Goal: Task Accomplishment & Management: Complete application form

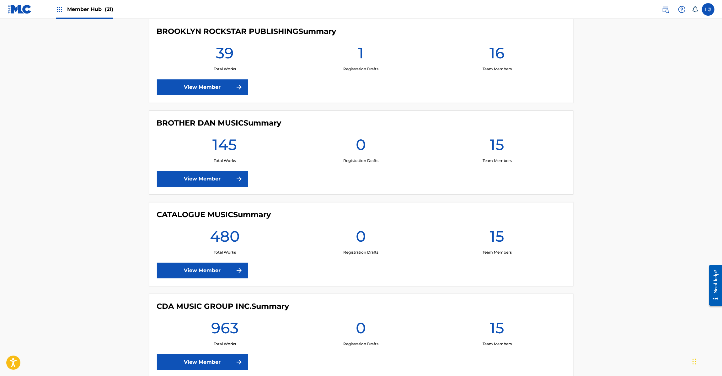
scroll to position [941, 0]
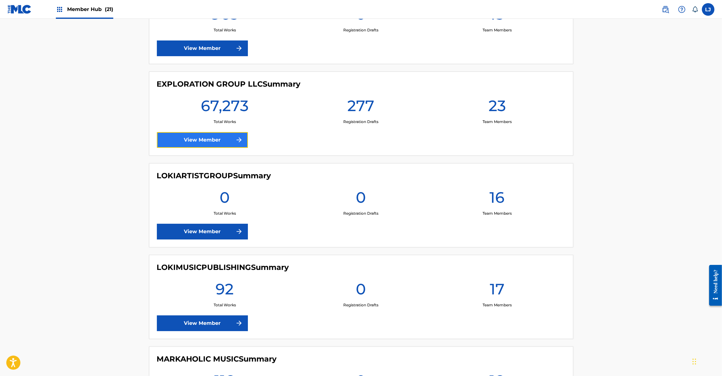
click at [189, 137] on link "View Member" at bounding box center [202, 140] width 91 height 16
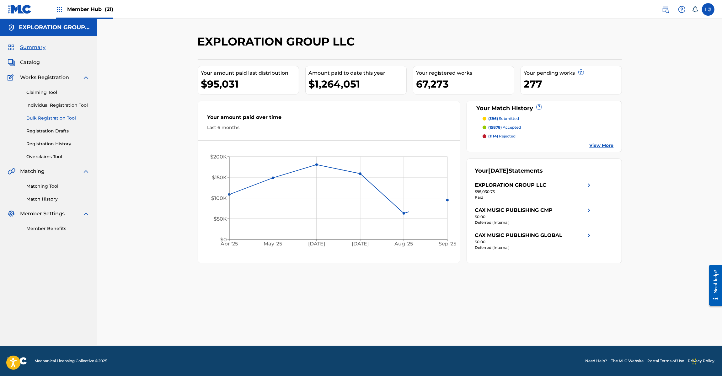
click at [42, 118] on link "Bulk Registration Tool" at bounding box center [57, 118] width 63 height 7
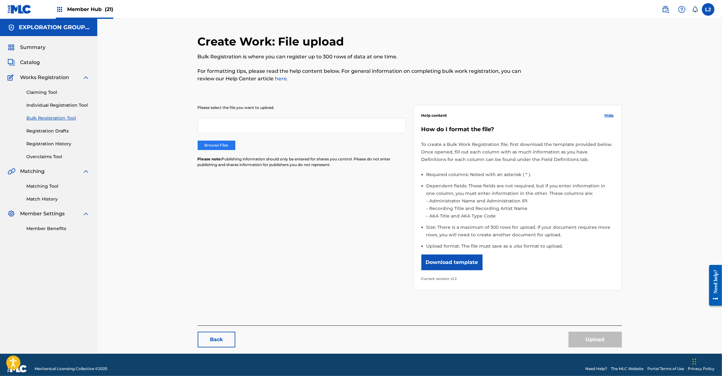
click at [206, 146] on label "Browse Files" at bounding box center [217, 145] width 38 height 9
click at [0, 0] on input "Browse Files" at bounding box center [0, 0] width 0 height 0
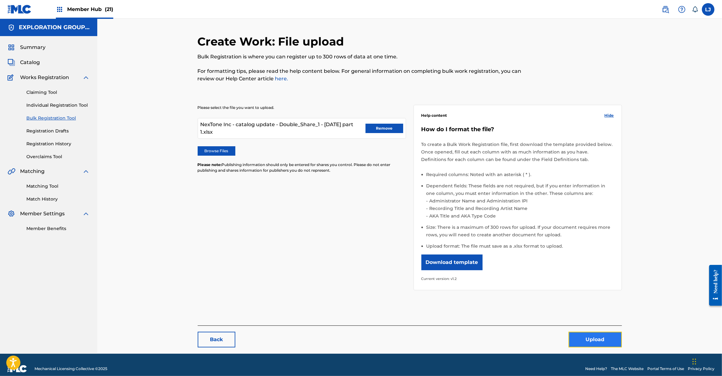
click at [596, 334] on button "Upload" at bounding box center [595, 340] width 53 height 16
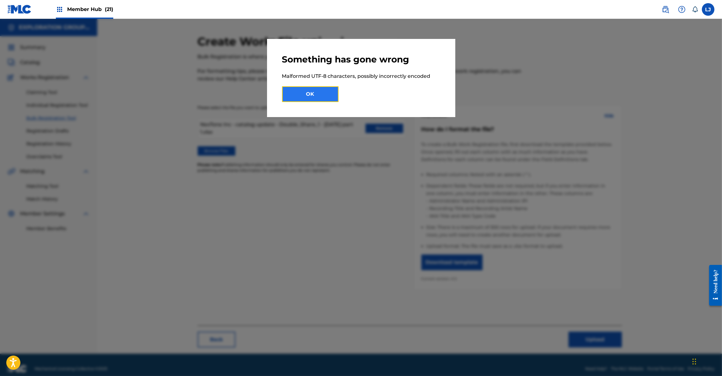
click at [315, 90] on button "OK" at bounding box center [310, 94] width 56 height 16
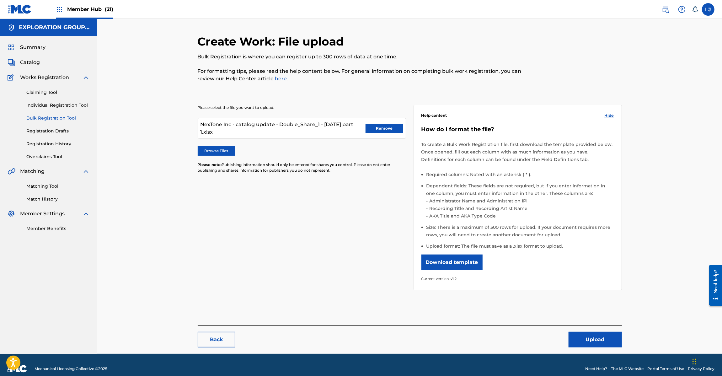
click at [18, 5] on img at bounding box center [20, 9] width 24 height 9
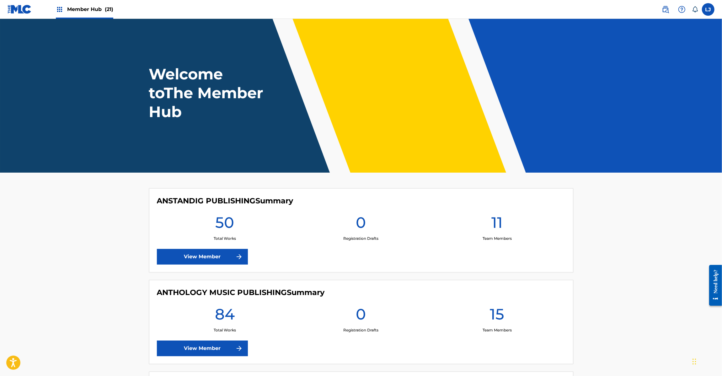
click at [14, 7] on img at bounding box center [20, 9] width 24 height 9
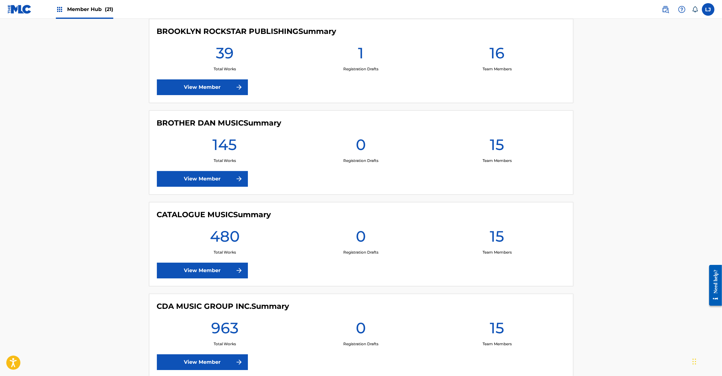
scroll to position [941, 0]
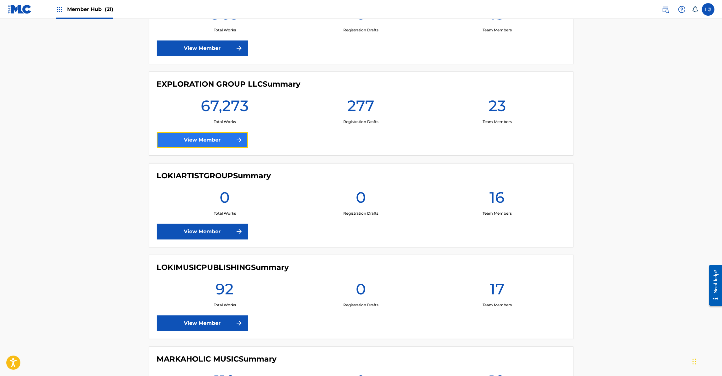
click at [195, 143] on link "View Member" at bounding box center [202, 140] width 91 height 16
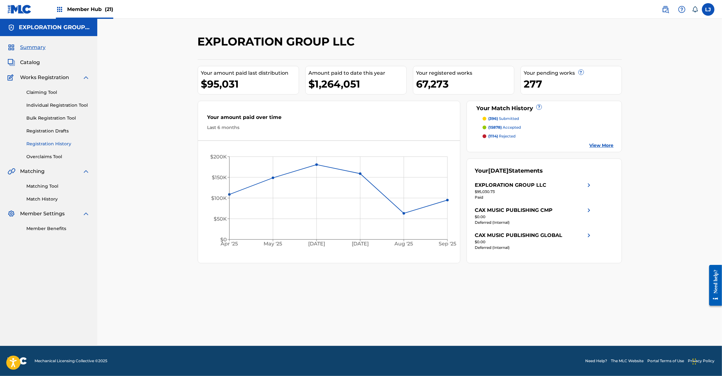
click at [54, 141] on link "Registration History" at bounding box center [57, 144] width 63 height 7
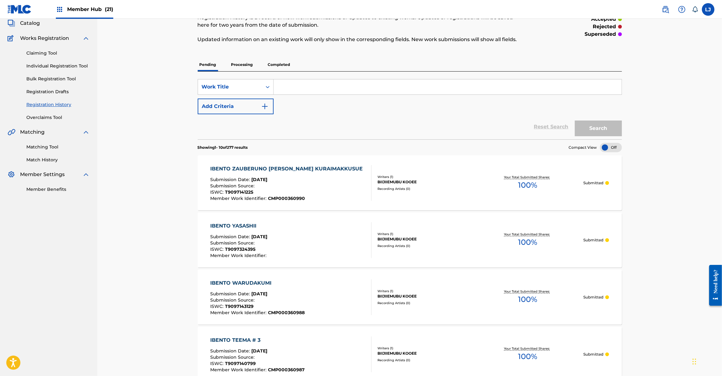
scroll to position [34, 0]
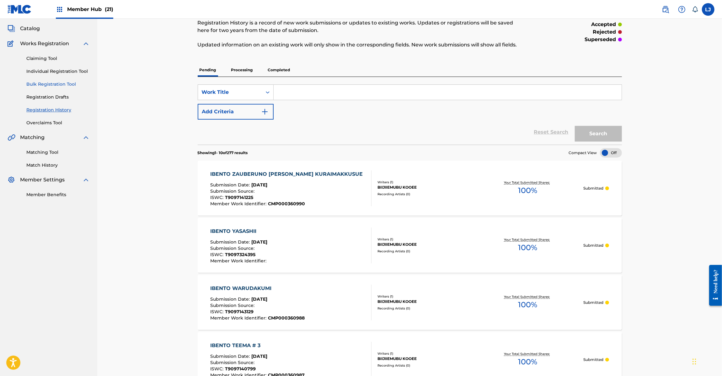
click at [58, 83] on link "Bulk Registration Tool" at bounding box center [57, 84] width 63 height 7
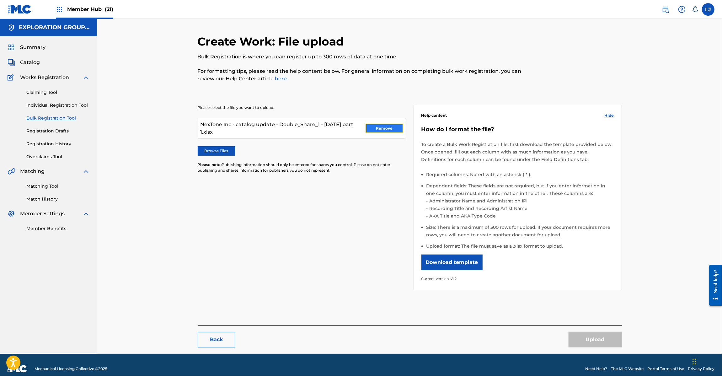
click at [385, 125] on button "Remove" at bounding box center [385, 128] width 38 height 9
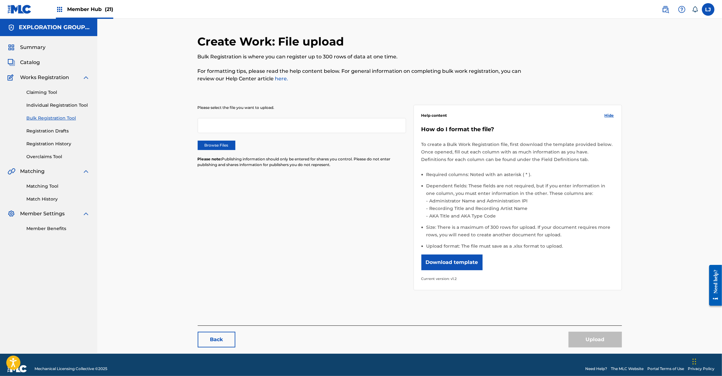
click at [16, 8] on img at bounding box center [20, 9] width 24 height 9
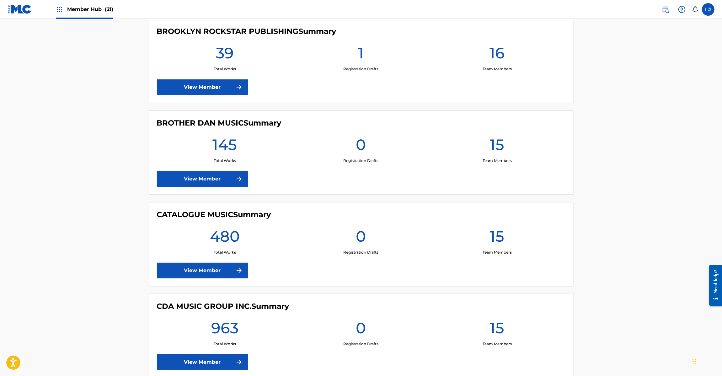
scroll to position [941, 0]
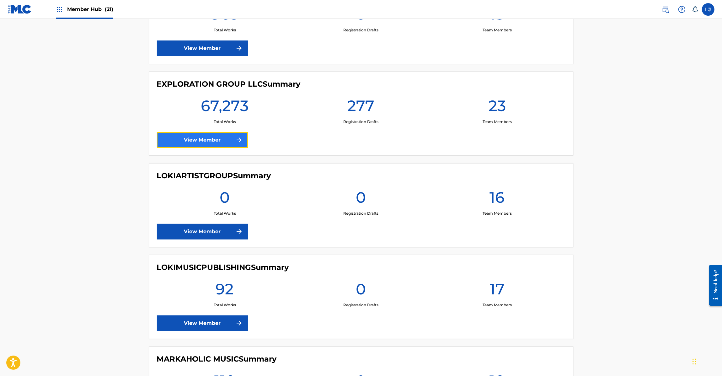
click at [193, 140] on link "View Member" at bounding box center [202, 140] width 91 height 16
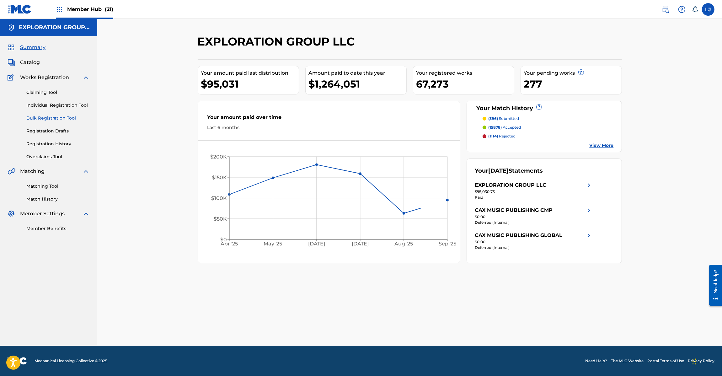
click at [50, 117] on link "Bulk Registration Tool" at bounding box center [57, 118] width 63 height 7
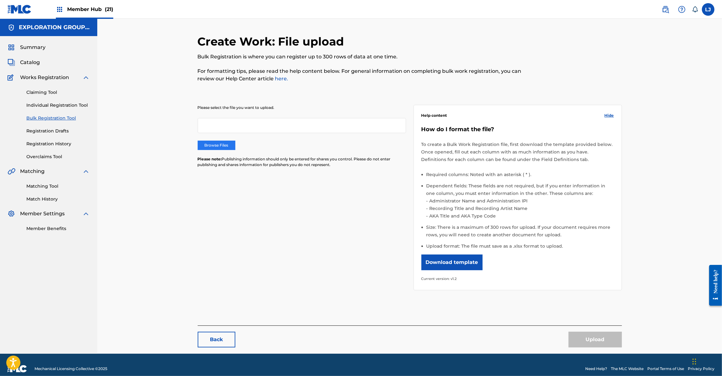
click at [220, 145] on label "Browse Files" at bounding box center [217, 145] width 38 height 9
click at [0, 0] on input "Browse Files" at bounding box center [0, 0] width 0 height 0
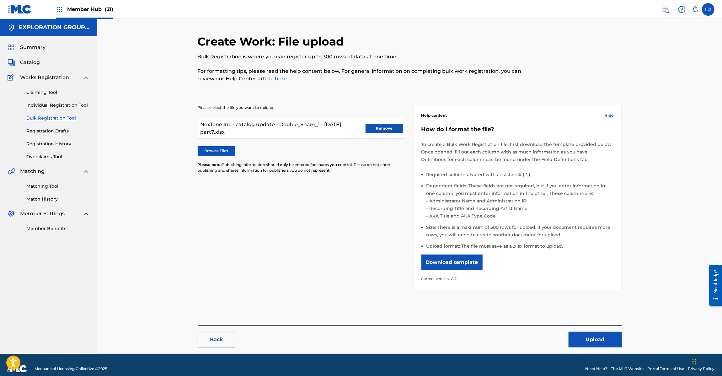
click at [606, 350] on div "Create Work: File upload Bulk Registration is where you can register up to 300 …" at bounding box center [410, 194] width 424 height 319
click at [602, 340] on button "Upload" at bounding box center [595, 340] width 53 height 16
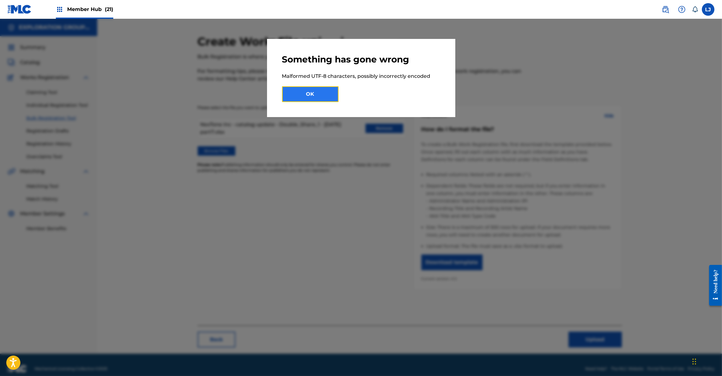
click at [321, 91] on button "OK" at bounding box center [310, 94] width 56 height 16
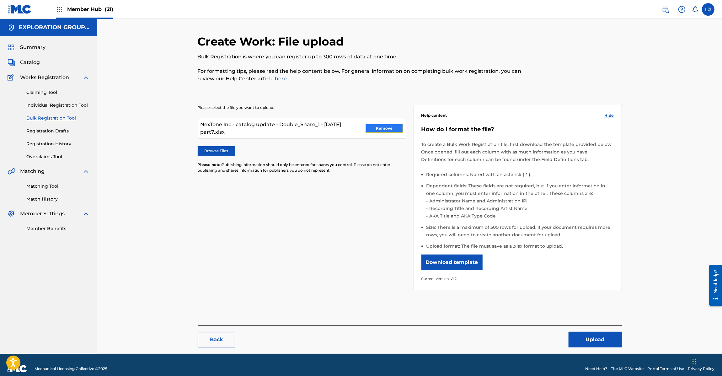
click at [379, 129] on button "Remove" at bounding box center [385, 128] width 38 height 9
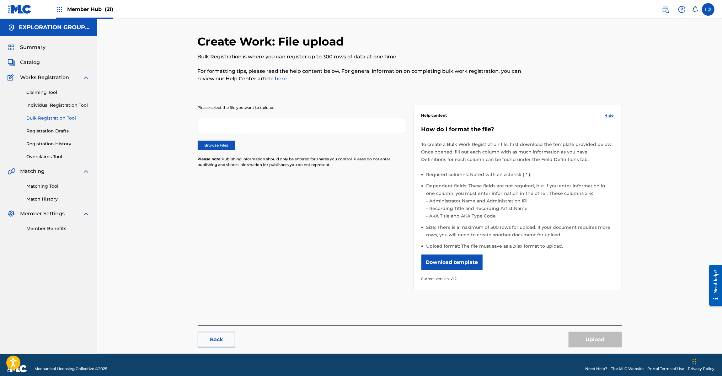
click at [19, 8] on img at bounding box center [20, 9] width 24 height 9
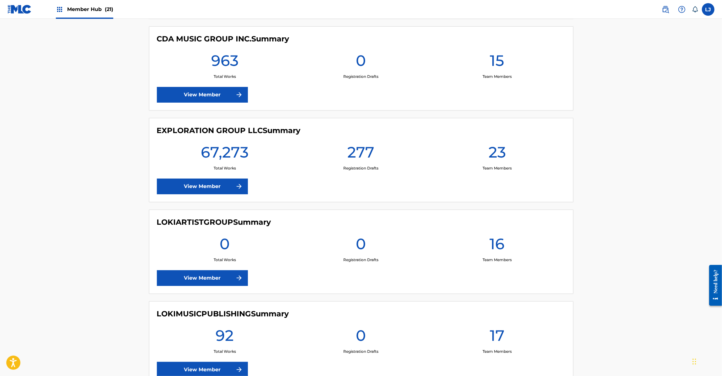
scroll to position [941, 0]
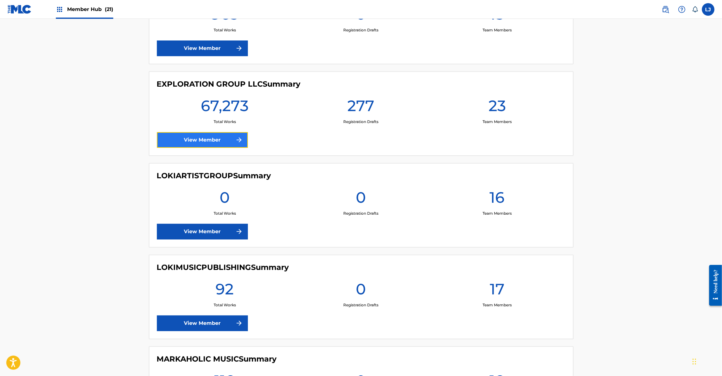
click at [193, 144] on link "View Member" at bounding box center [202, 140] width 91 height 16
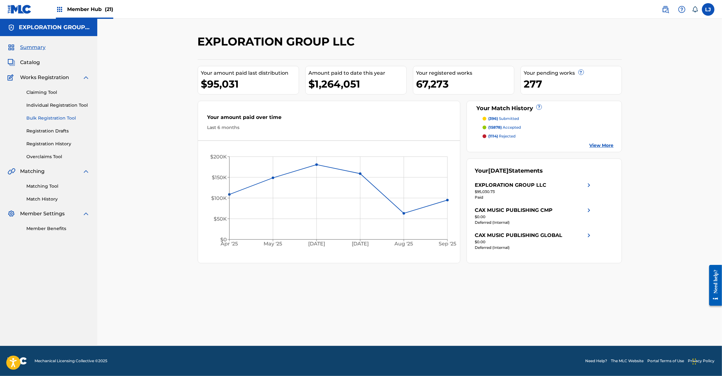
click at [45, 120] on link "Bulk Registration Tool" at bounding box center [57, 118] width 63 height 7
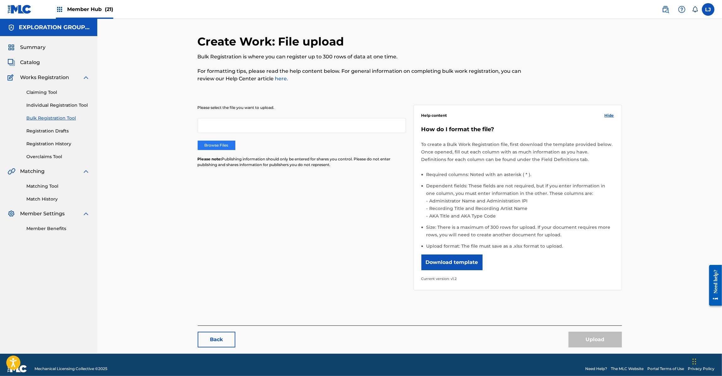
click at [220, 148] on label "Browse Files" at bounding box center [217, 145] width 38 height 9
click at [0, 0] on input "Browse Files" at bounding box center [0, 0] width 0 height 0
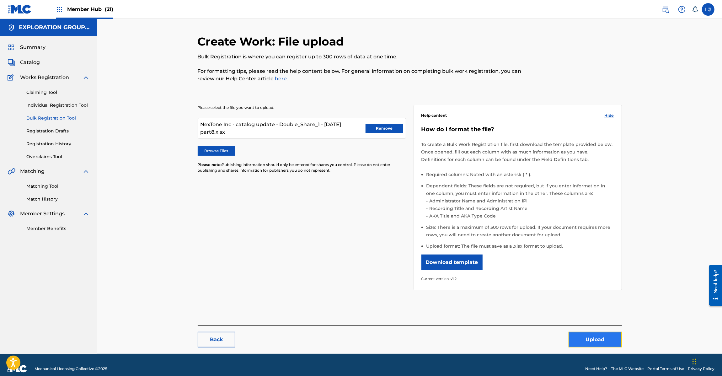
click at [608, 337] on button "Upload" at bounding box center [595, 340] width 53 height 16
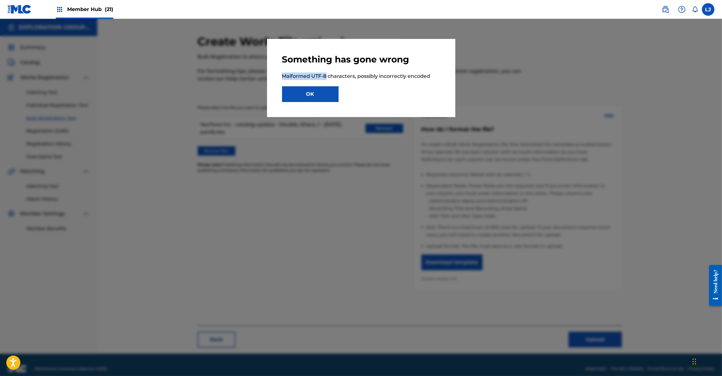
drag, startPoint x: 282, startPoint y: 78, endPoint x: 326, endPoint y: 77, distance: 44.6
click at [326, 77] on p "Malformed UTF-8 characters, possibly incorrectly encoded" at bounding box center [361, 76] width 158 height 8
copy p "Malformed UTF-8"
click at [349, 77] on p "Malformed UTF-8 characters, possibly incorrectly encoded" at bounding box center [361, 76] width 158 height 8
drag, startPoint x: 354, startPoint y: 77, endPoint x: 238, endPoint y: 77, distance: 116.1
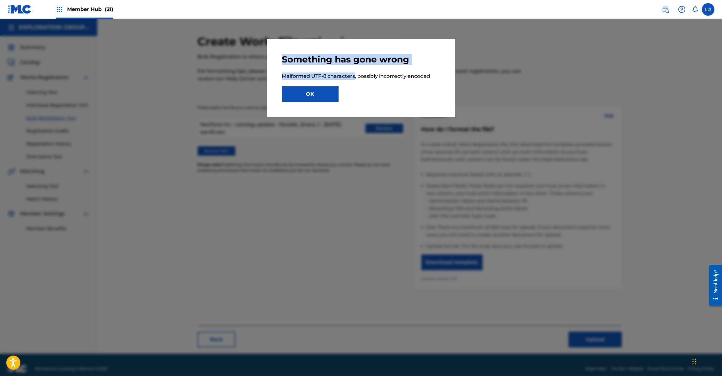
click at [238, 77] on div "Something has gone wrong Malformed UTF-8 characters, possibly incorrectly encod…" at bounding box center [361, 197] width 722 height 357
drag, startPoint x: 312, startPoint y: 83, endPoint x: 327, endPoint y: 81, distance: 14.8
click at [313, 83] on div "Something has gone wrong Malformed UTF-8 characters, possibly incorrectly encod…" at bounding box center [361, 78] width 158 height 48
drag, startPoint x: 353, startPoint y: 77, endPoint x: 241, endPoint y: 77, distance: 112.6
click at [241, 77] on div "Something has gone wrong Malformed UTF-8 characters, possibly incorrectly encod…" at bounding box center [361, 197] width 722 height 357
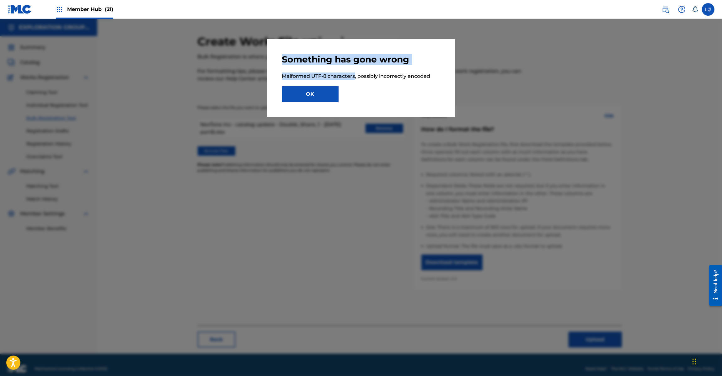
click at [308, 77] on p "Malformed UTF-8 characters, possibly incorrectly encoded" at bounding box center [361, 76] width 158 height 8
drag, startPoint x: 355, startPoint y: 77, endPoint x: 280, endPoint y: 72, distance: 74.8
click at [280, 72] on div "Something has gone wrong Malformed UTF-8 characters, possibly incorrectly encod…" at bounding box center [361, 78] width 188 height 78
copy p "Malformed UTF-8 characters"
click at [300, 81] on div "Something has gone wrong Malformed UTF-8 characters, possibly incorrectly encod…" at bounding box center [361, 78] width 158 height 48
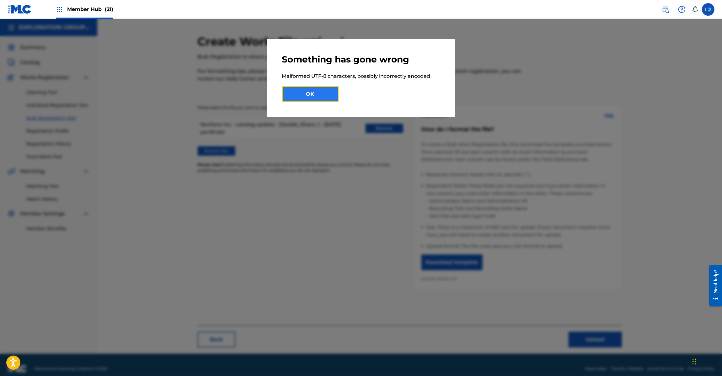
click at [298, 88] on button "OK" at bounding box center [310, 94] width 56 height 16
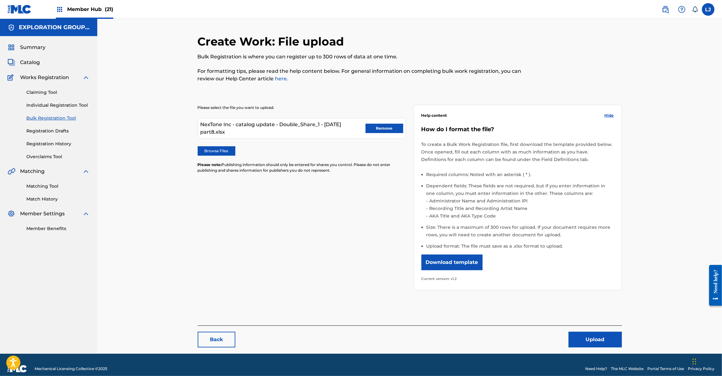
click at [225, 245] on div "Please select the file you want to upload. NexTone Inc - catalog update - Doubl…" at bounding box center [410, 194] width 424 height 208
click at [43, 109] on div "Claiming Tool Individual Registration Tool Bulk Registration Tool Registration …" at bounding box center [49, 120] width 82 height 79
click at [43, 104] on link "Individual Registration Tool" at bounding box center [57, 105] width 63 height 7
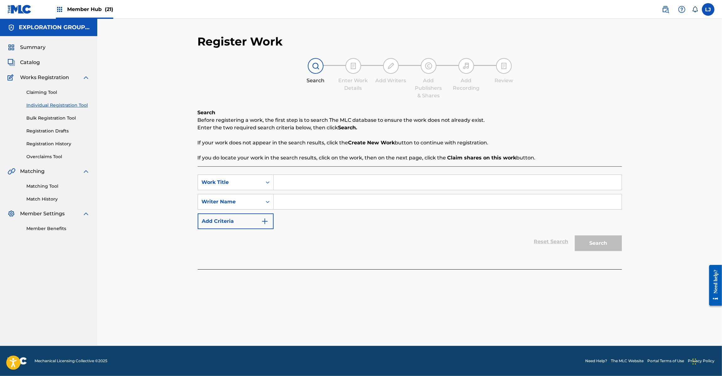
click at [300, 182] on input "Search Form" at bounding box center [448, 182] width 348 height 15
paste input "Tokyo Bug Night (Feat. Moe Shop) Shop"
click at [329, 182] on input "Tokyo Bug Night (Feat. Moe Shop) Shop" at bounding box center [448, 182] width 348 height 15
click at [367, 182] on input "Tokyo Bug Night (Feat. Moe Shop) Shop" at bounding box center [448, 182] width 348 height 15
click at [376, 182] on input "Tokyo Bug Night (Feat. Moe Shop) Shop" at bounding box center [448, 182] width 348 height 15
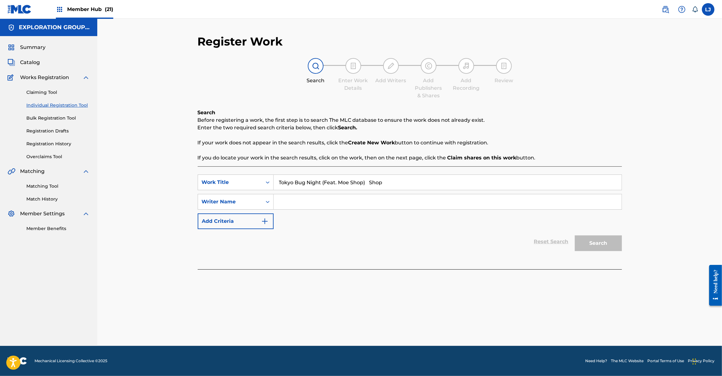
click at [376, 182] on input "Tokyo Bug Night (Feat. Moe Shop) Shop" at bounding box center [448, 182] width 348 height 15
type input "Tokyo Bug Night (Feat. Moe Shop)"
click at [360, 216] on div "SearchWithCriteria3ac62177-3305-41ea-ae32-f1b67c17e5e0 Work Title Tokyo Bug Nig…" at bounding box center [410, 201] width 424 height 55
click at [359, 206] on input "Search Form" at bounding box center [448, 201] width 348 height 15
paste input "Shop"
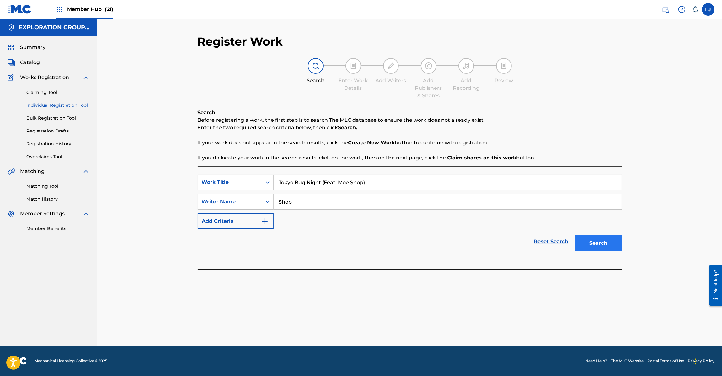
type input "Shop"
click at [595, 241] on button "Search" at bounding box center [598, 243] width 47 height 16
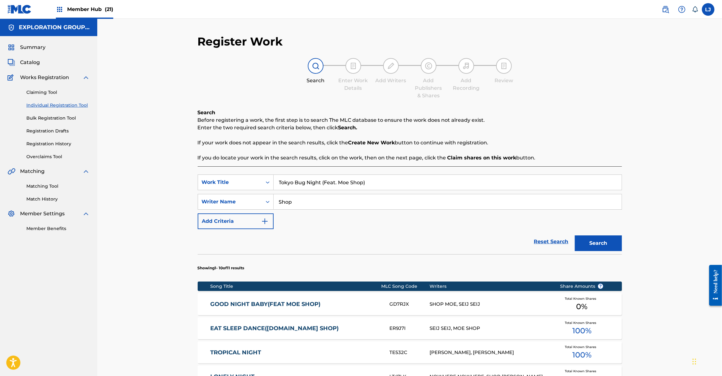
scroll to position [266, 0]
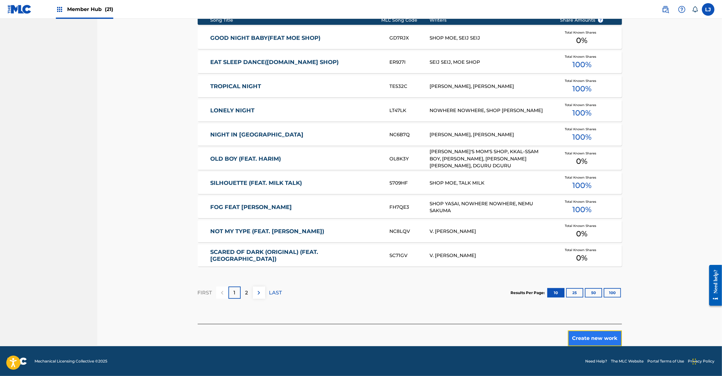
click at [589, 336] on button "Create new work" at bounding box center [595, 338] width 54 height 16
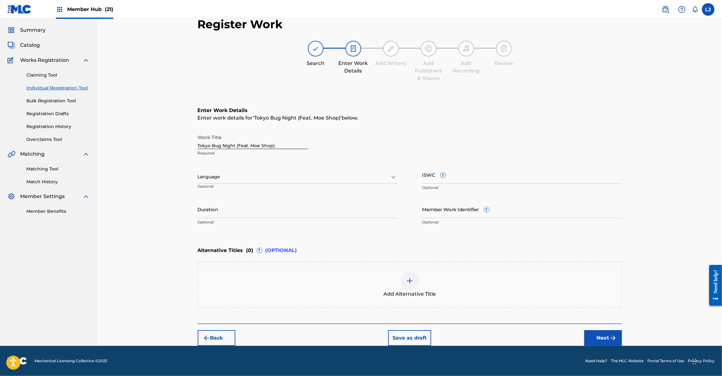
scroll to position [16, 0]
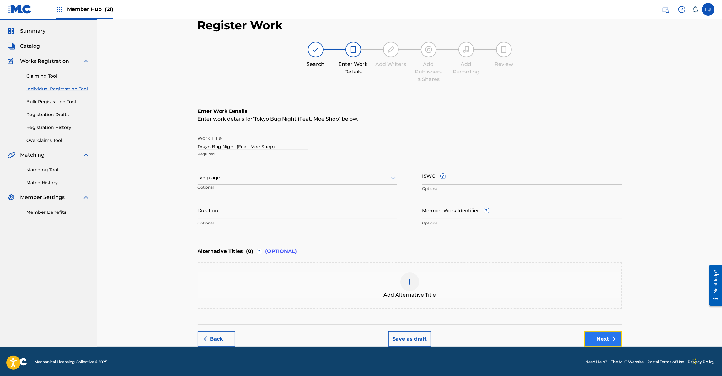
click at [601, 339] on button "Next" at bounding box center [603, 339] width 38 height 16
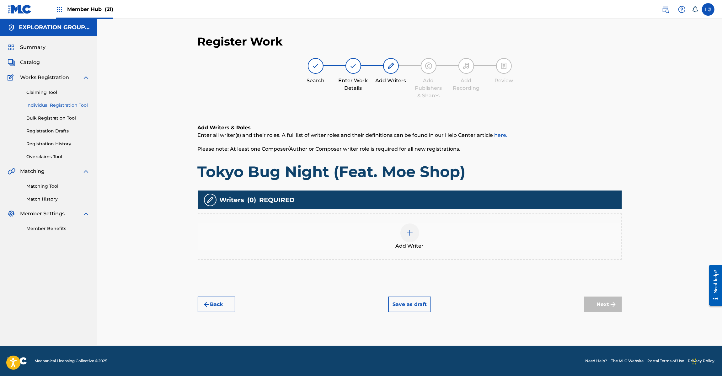
scroll to position [0, 0]
click at [406, 234] on img at bounding box center [410, 233] width 8 height 8
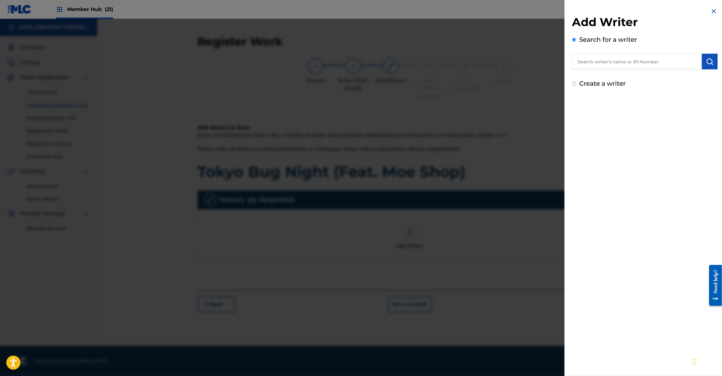
click at [608, 87] on div "Create a writer" at bounding box center [645, 83] width 146 height 9
click at [610, 83] on label "Create a writer" at bounding box center [602, 84] width 46 height 8
radio input "true"
click at [576, 83] on input "Create a writer" at bounding box center [574, 84] width 4 height 4
radio input "false"
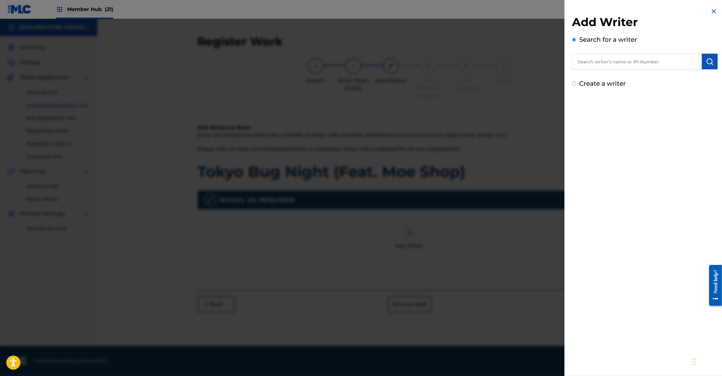
radio input "true"
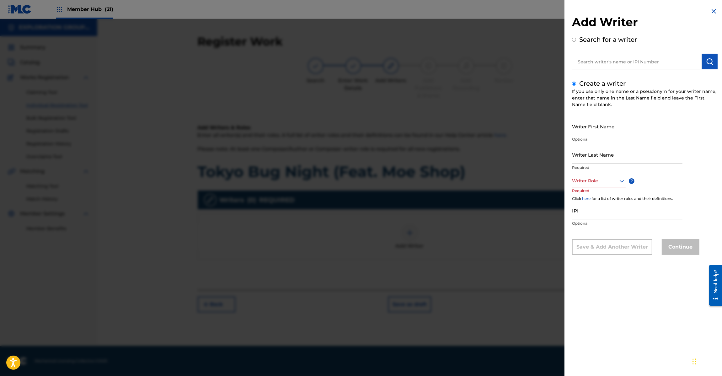
click at [597, 134] on input "Writer First Name" at bounding box center [627, 126] width 110 height 18
paste input "Shop Moe"
click at [583, 130] on input "Shop Moe" at bounding box center [627, 126] width 110 height 18
click at [571, 130] on div "Add Writer Search for a writer Create a writer If you use only one name or a ps…" at bounding box center [644, 136] width 161 height 272
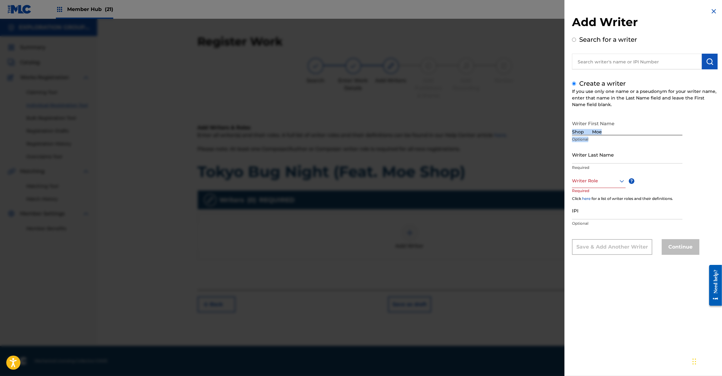
click at [571, 130] on div "Add Writer Search for a writer Create a writer If you use only one name or a ps…" at bounding box center [644, 136] width 161 height 272
click at [580, 131] on input "Shop Moe" at bounding box center [627, 126] width 110 height 18
click at [581, 131] on input "Shop Moe" at bounding box center [627, 126] width 110 height 18
type input "Moe"
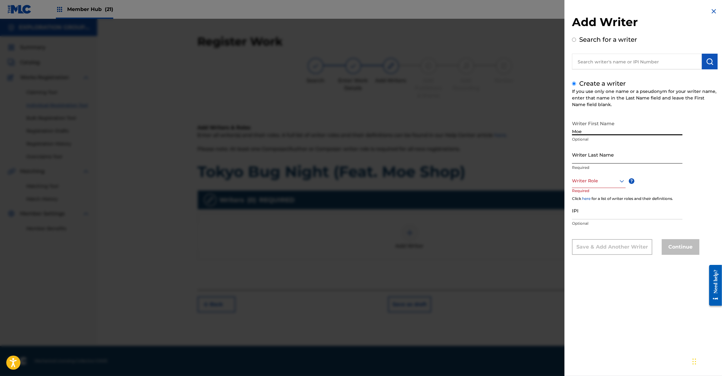
click at [604, 156] on input "Writer Last Name" at bounding box center [627, 155] width 110 height 18
paste input "Shop"
type input "Shop"
click at [596, 183] on div at bounding box center [599, 181] width 54 height 8
click at [596, 193] on div "Composer/Author" at bounding box center [598, 195] width 53 height 14
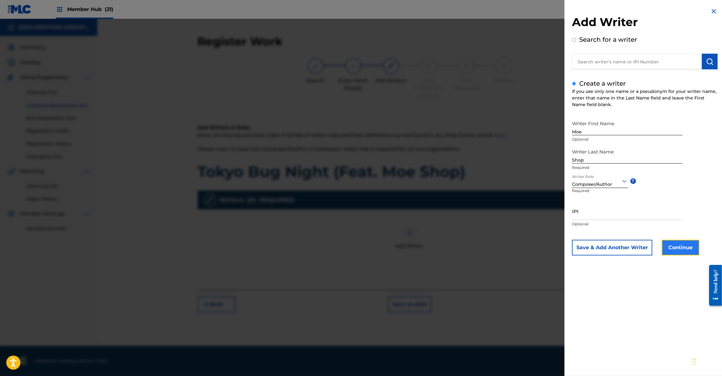
click at [680, 247] on button "Continue" at bounding box center [681, 248] width 38 height 16
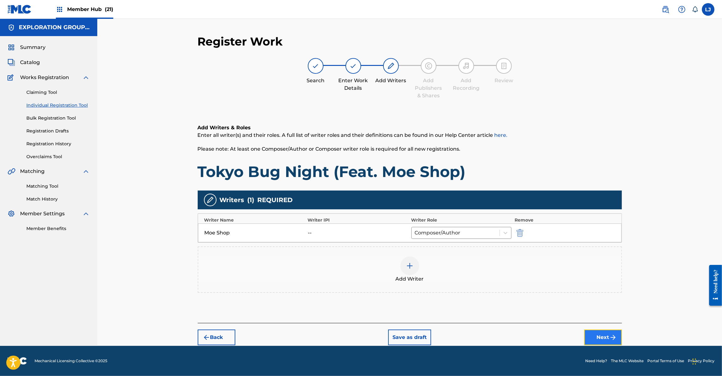
click at [611, 339] on img "submit" at bounding box center [613, 338] width 8 height 8
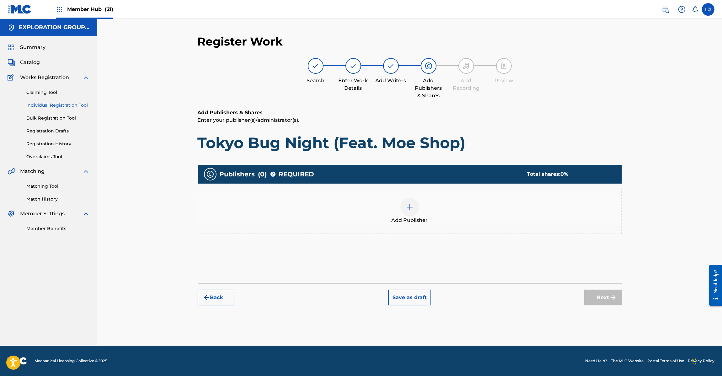
click at [418, 216] on span "Add Publisher" at bounding box center [410, 220] width 36 height 8
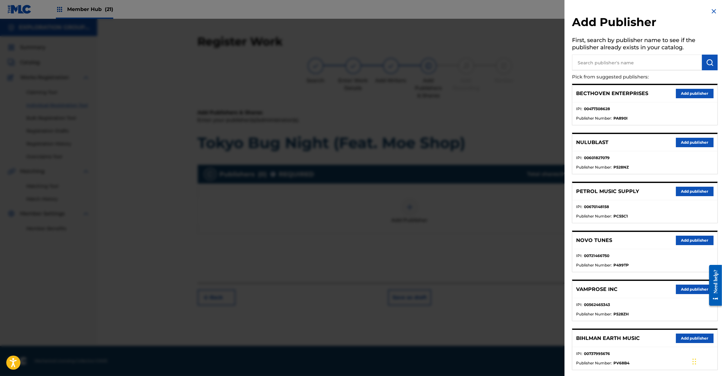
click at [599, 63] on input "text" at bounding box center [637, 63] width 130 height 16
paste input "Bandai Namco Entertainment Inc 1st Division"
type input "Bandai Namco Entertainment Inc 1st Division"
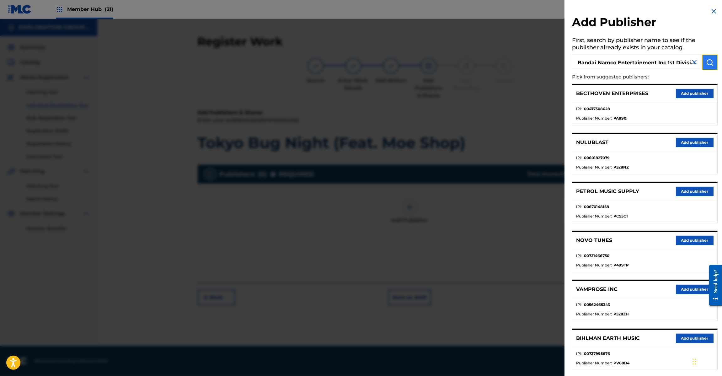
click at [712, 63] on img "submit" at bounding box center [710, 63] width 8 height 8
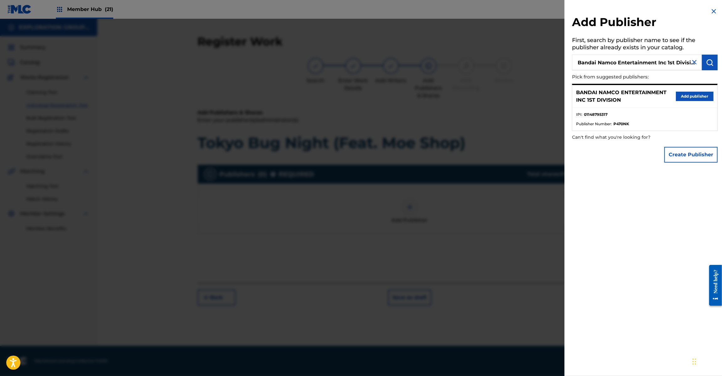
click at [624, 60] on input "Bandai Namco Entertainment Inc 1st Division" at bounding box center [637, 63] width 130 height 16
click at [709, 64] on img "submit" at bounding box center [710, 63] width 8 height 8
click at [642, 57] on input "Bandai Namco Entertainment Inc 1st Division" at bounding box center [637, 63] width 130 height 16
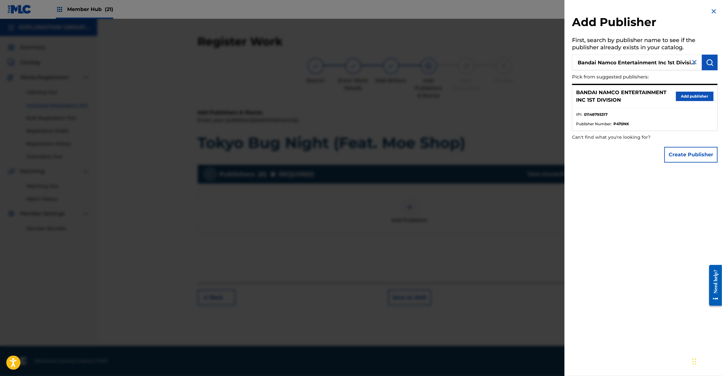
click at [642, 57] on input "Bandai Namco Entertainment Inc 1st Division" at bounding box center [637, 63] width 130 height 16
paste input "Columbia Songs Inc Sprayer"
click at [706, 60] on img "submit" at bounding box center [710, 63] width 8 height 8
click at [606, 57] on input "Columbia Songs Inc Sprayer Division" at bounding box center [637, 63] width 130 height 16
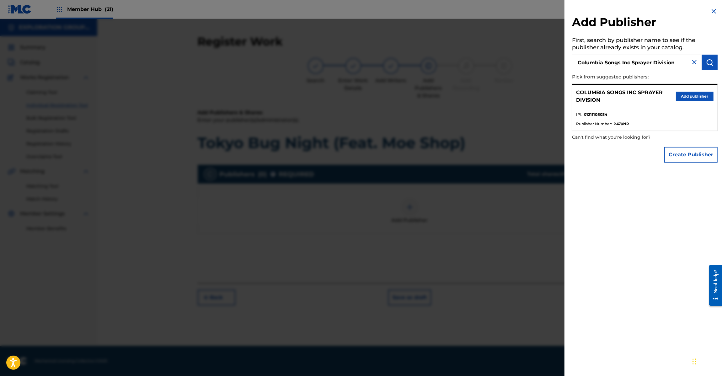
click at [606, 57] on input "Columbia Songs Inc Sprayer Division" at bounding box center [637, 63] width 130 height 16
paste input "rective Inc"
click at [606, 57] on input "Corective Inc" at bounding box center [637, 63] width 130 height 16
click at [710, 64] on img "submit" at bounding box center [710, 63] width 8 height 8
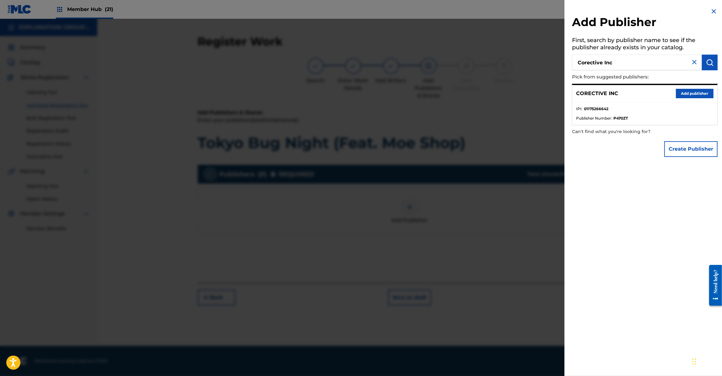
click at [638, 58] on input "Corective Inc" at bounding box center [637, 63] width 130 height 16
paste input "Ace Music Exp Co Ltd"
click at [638, 58] on input "Ace Music Exp Co Ltd" at bounding box center [637, 63] width 130 height 16
type input "Ace Music Exp Co Ltd"
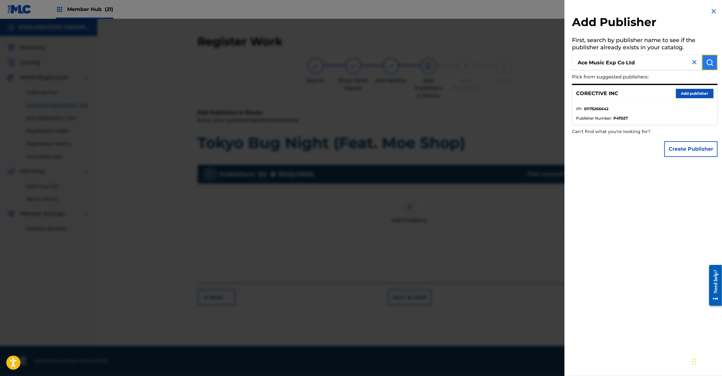
click at [712, 63] on button "submit" at bounding box center [710, 63] width 16 height 16
click at [715, 6] on div "Add Publisher First, search by publisher name to see if the publisher already e…" at bounding box center [644, 84] width 161 height 168
click at [713, 10] on img at bounding box center [714, 12] width 8 height 8
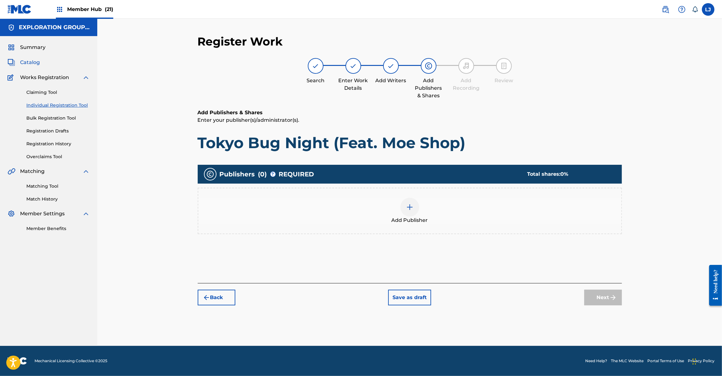
click at [26, 60] on span "Catalog" at bounding box center [30, 63] width 20 height 8
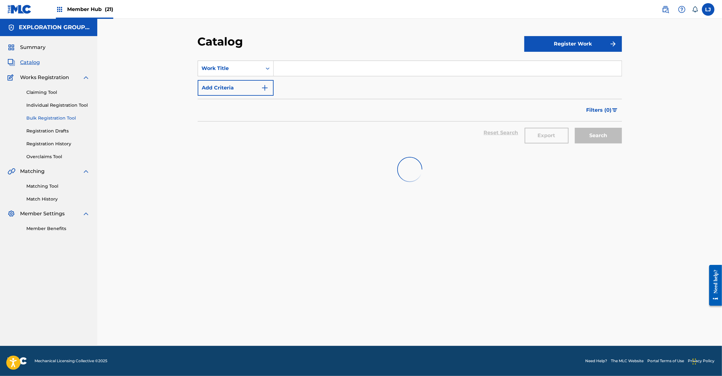
click at [44, 117] on link "Bulk Registration Tool" at bounding box center [57, 118] width 63 height 7
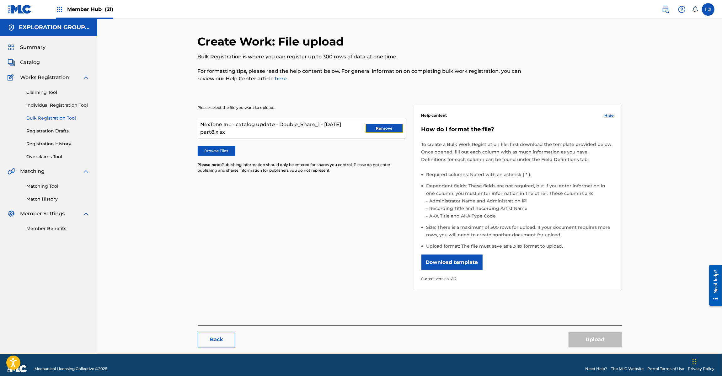
click at [372, 126] on button "Remove" at bounding box center [385, 128] width 38 height 9
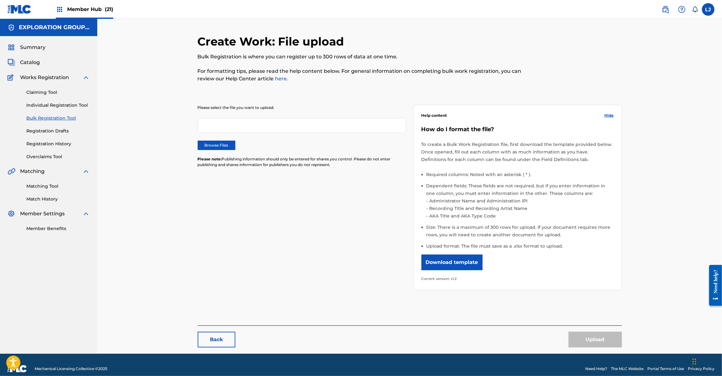
click at [16, 11] on img at bounding box center [20, 9] width 24 height 9
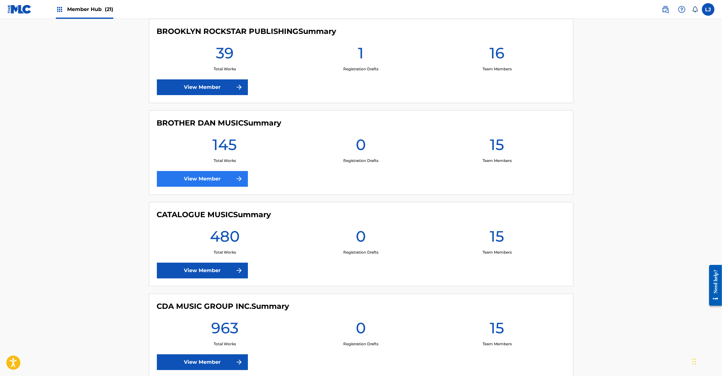
scroll to position [941, 0]
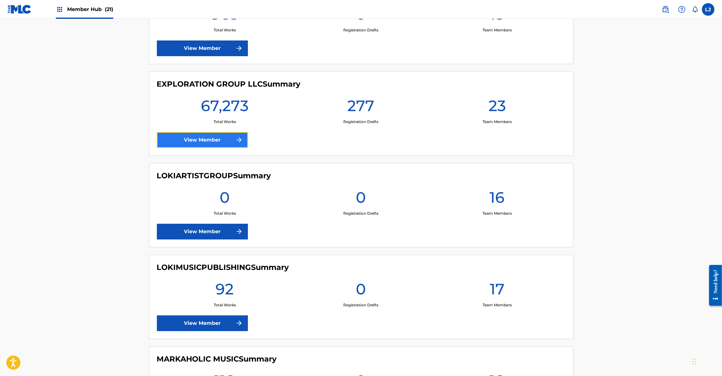
click at [191, 135] on link "View Member" at bounding box center [202, 140] width 91 height 16
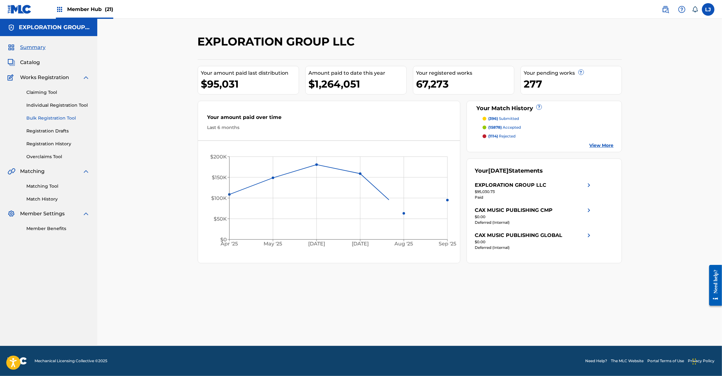
click at [36, 117] on link "Bulk Registration Tool" at bounding box center [57, 118] width 63 height 7
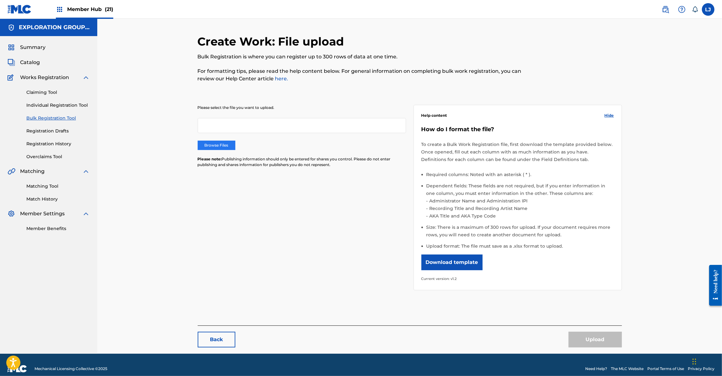
drag, startPoint x: 217, startPoint y: 152, endPoint x: 217, endPoint y: 147, distance: 5.3
click at [217, 152] on div "Please select the file you want to upload. Browse Files Please note: Publishing…" at bounding box center [302, 140] width 208 height 70
click at [217, 145] on label "Browse Files" at bounding box center [217, 145] width 38 height 9
click at [0, 0] on input "Browse Files" at bounding box center [0, 0] width 0 height 0
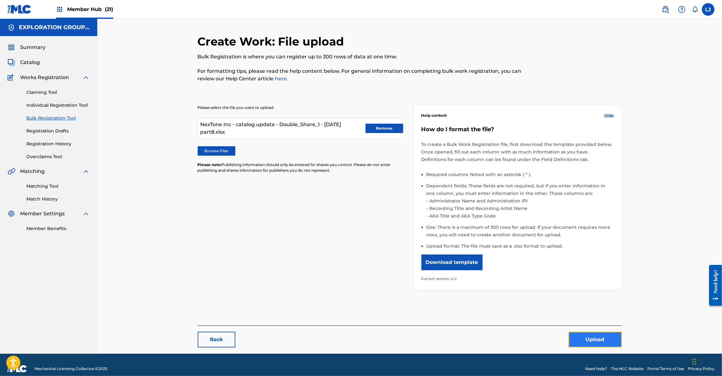
click at [574, 334] on button "Upload" at bounding box center [595, 340] width 53 height 16
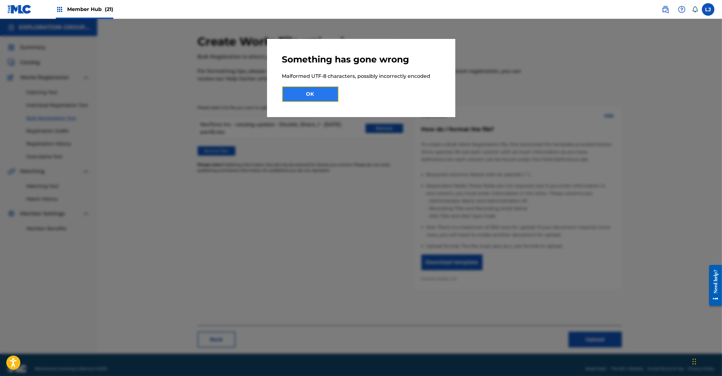
click at [310, 96] on button "OK" at bounding box center [310, 94] width 56 height 16
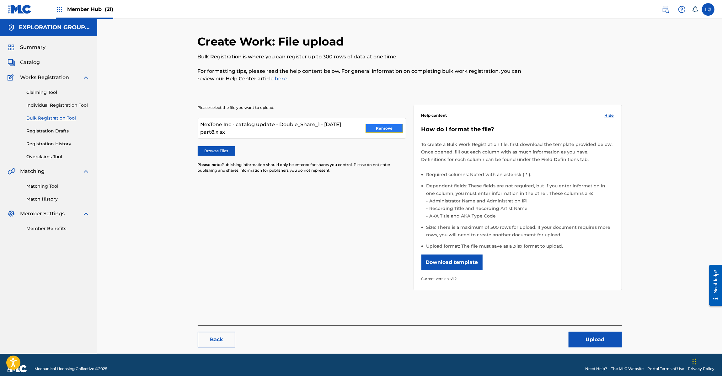
click at [385, 129] on button "Remove" at bounding box center [385, 128] width 38 height 9
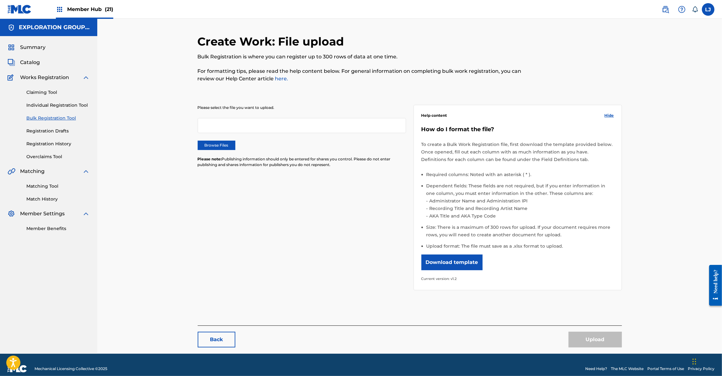
click at [15, 9] on img at bounding box center [20, 9] width 24 height 9
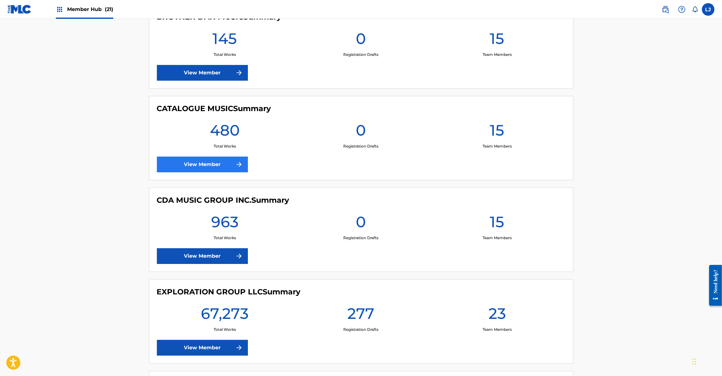
scroll to position [941, 0]
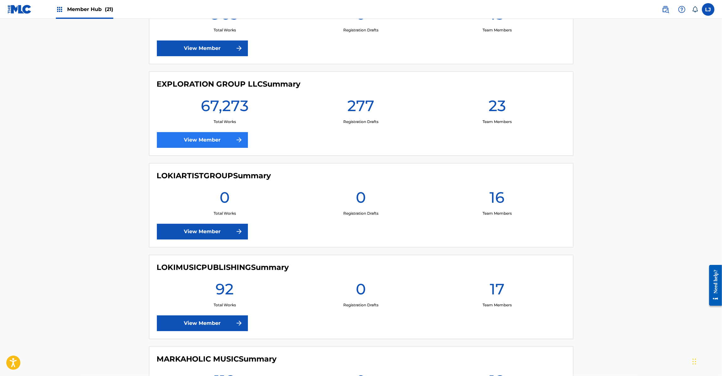
drag, startPoint x: 209, startPoint y: 151, endPoint x: 203, endPoint y: 139, distance: 14.0
click at [206, 144] on div "EXPLORATION GROUP LLC Summary 67,273 Total Works 277 Registration Drafts 23 Tea…" at bounding box center [361, 114] width 424 height 84
click at [203, 140] on link "View Member" at bounding box center [202, 140] width 91 height 16
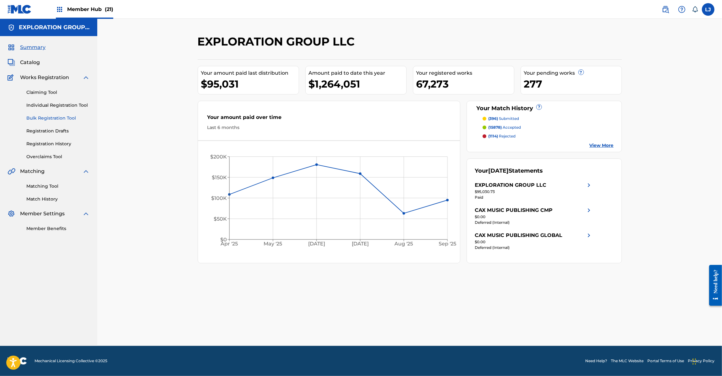
click at [39, 118] on link "Bulk Registration Tool" at bounding box center [57, 118] width 63 height 7
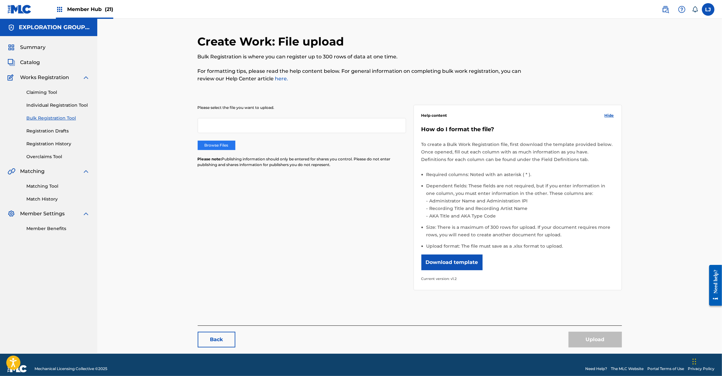
click at [214, 143] on label "Browse Files" at bounding box center [217, 145] width 38 height 9
click at [0, 0] on input "Browse Files" at bounding box center [0, 0] width 0 height 0
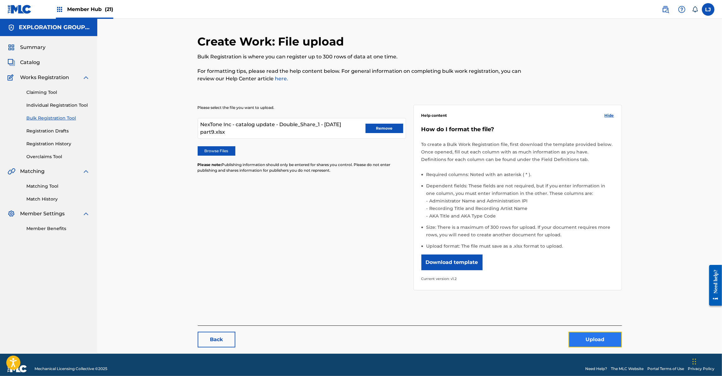
click at [599, 335] on button "Upload" at bounding box center [595, 340] width 53 height 16
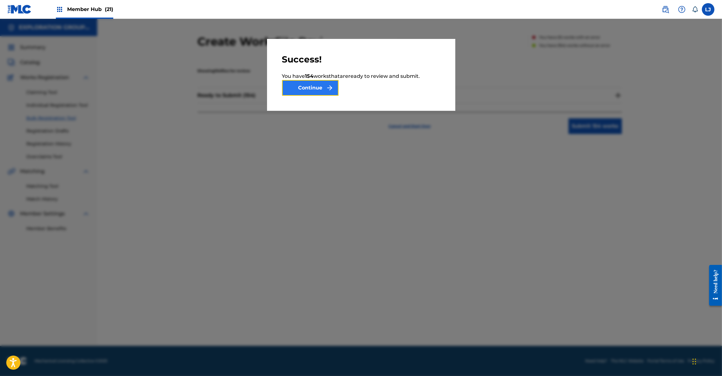
click at [300, 86] on button "Continue" at bounding box center [310, 88] width 56 height 16
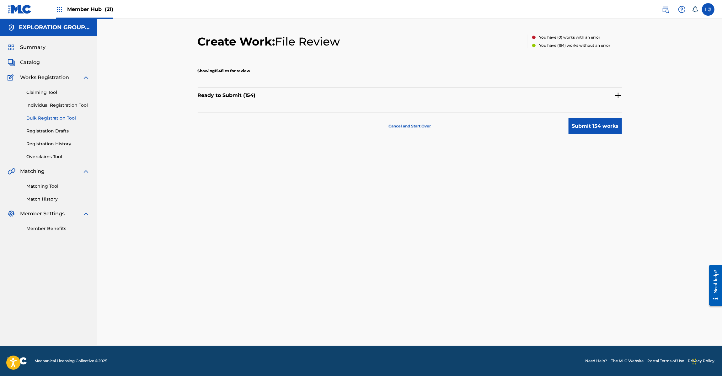
click at [565, 127] on div "Cancel and Start Over Submit 154 works" at bounding box center [410, 123] width 424 height 22
click at [582, 124] on button "Submit 154 works" at bounding box center [595, 126] width 53 height 16
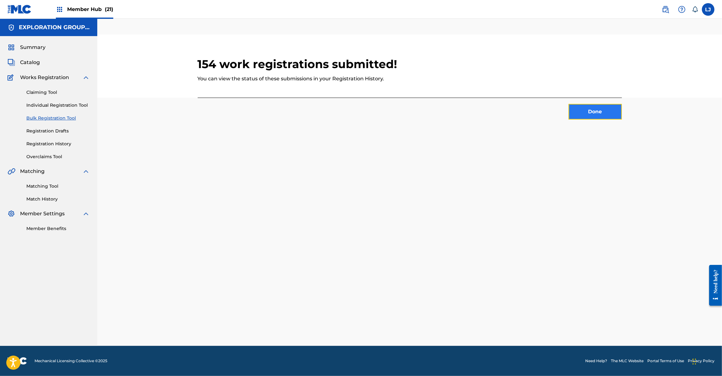
click at [581, 111] on button "Done" at bounding box center [595, 112] width 53 height 16
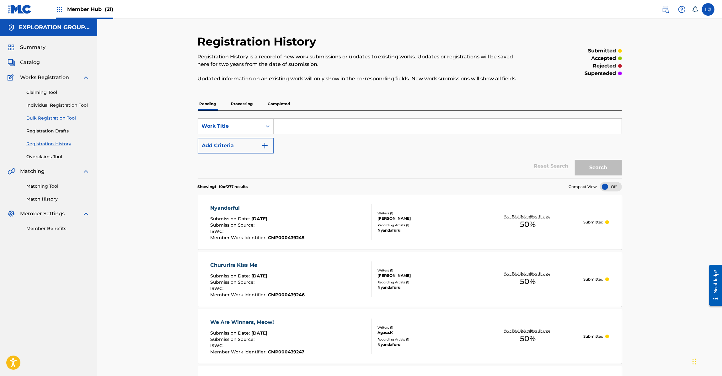
click at [47, 119] on link "Bulk Registration Tool" at bounding box center [57, 118] width 63 height 7
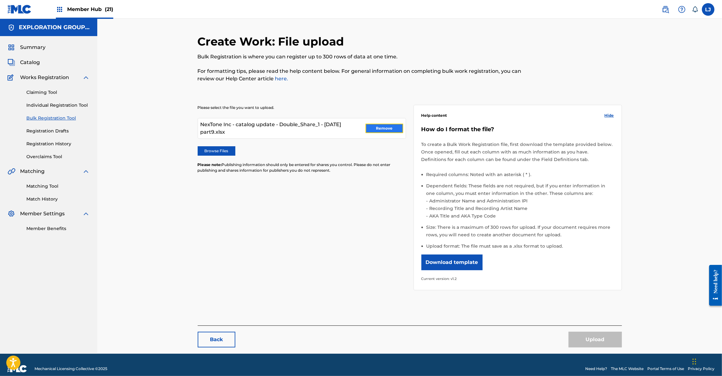
click at [387, 129] on button "Remove" at bounding box center [385, 128] width 38 height 9
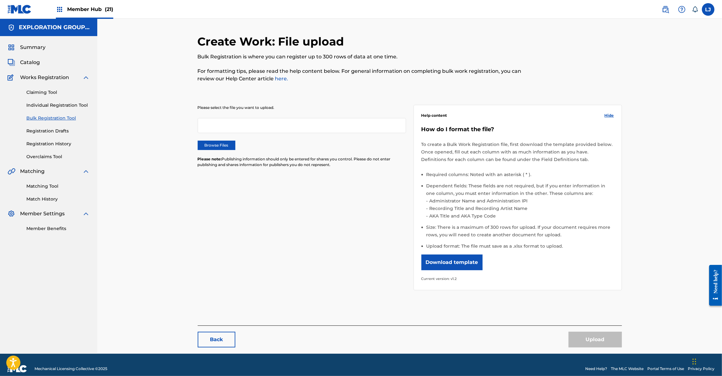
click at [20, 8] on img at bounding box center [20, 9] width 24 height 9
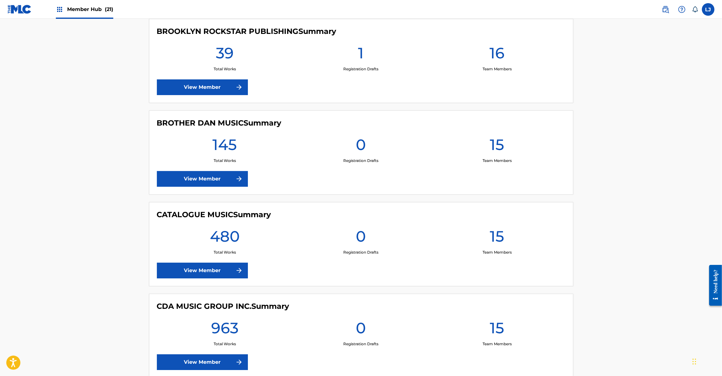
scroll to position [941, 0]
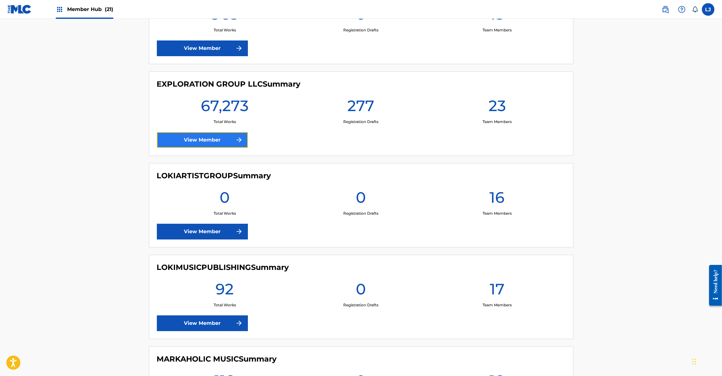
click at [186, 137] on link "View Member" at bounding box center [202, 140] width 91 height 16
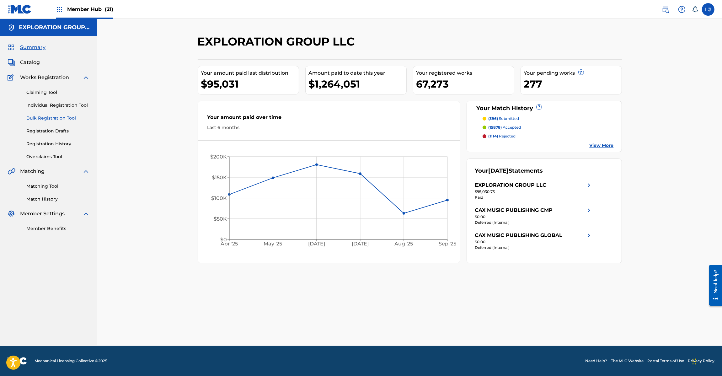
click at [32, 119] on link "Bulk Registration Tool" at bounding box center [57, 118] width 63 height 7
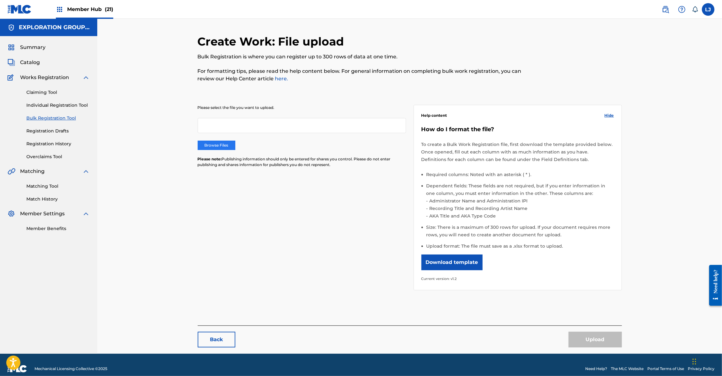
click at [225, 145] on label "Browse Files" at bounding box center [217, 145] width 38 height 9
click at [0, 0] on input "Browse Files" at bounding box center [0, 0] width 0 height 0
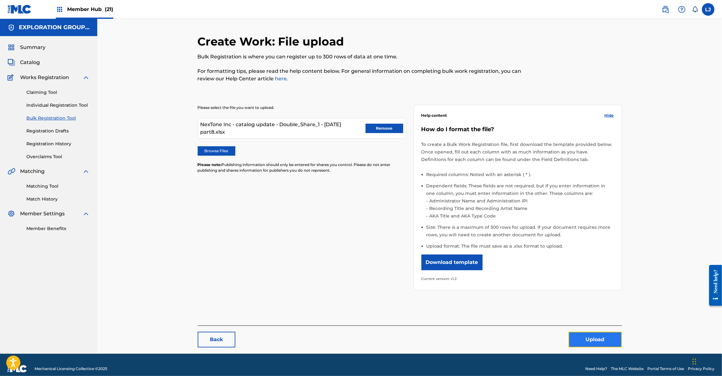
click at [585, 337] on button "Upload" at bounding box center [595, 340] width 53 height 16
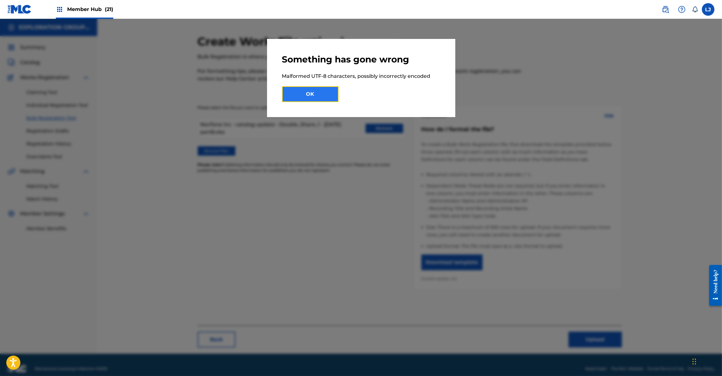
click at [321, 92] on button "OK" at bounding box center [310, 94] width 56 height 16
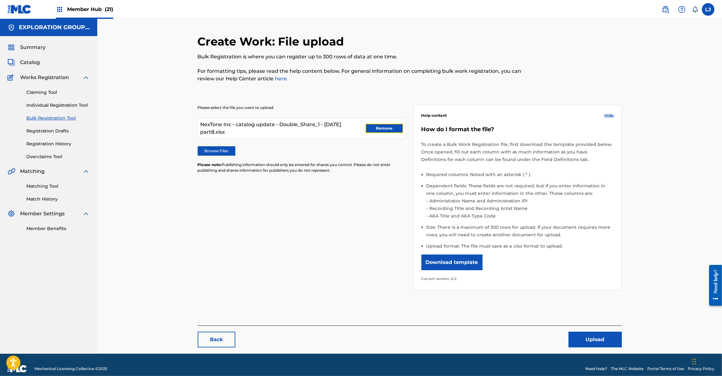
click at [372, 127] on button "Remove" at bounding box center [385, 128] width 38 height 9
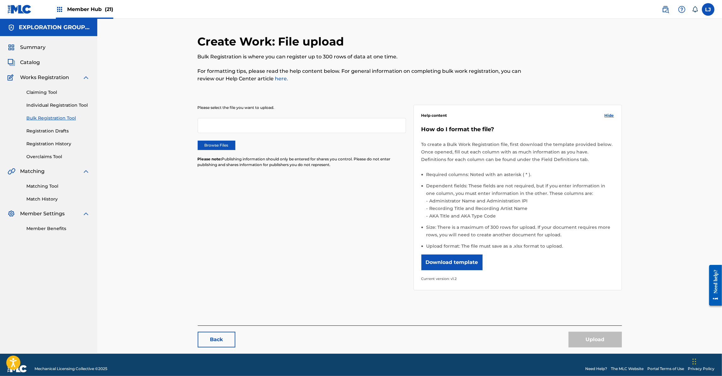
click at [24, 11] on img at bounding box center [20, 9] width 24 height 9
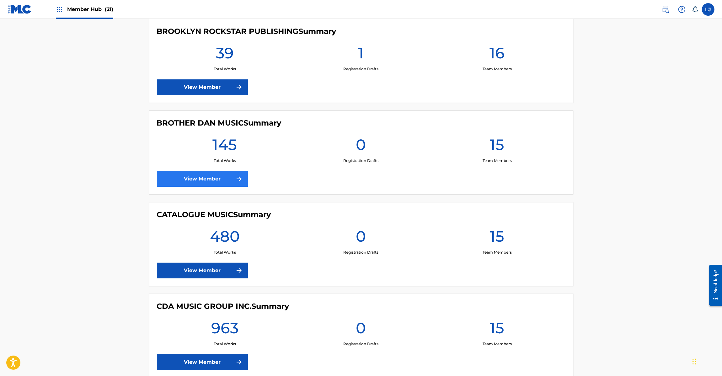
scroll to position [941, 0]
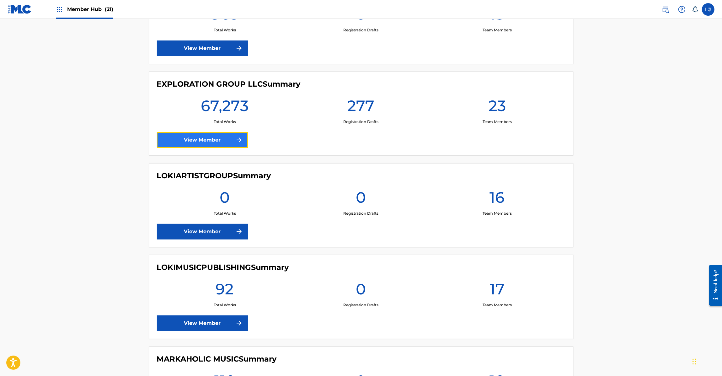
click at [183, 137] on link "View Member" at bounding box center [202, 140] width 91 height 16
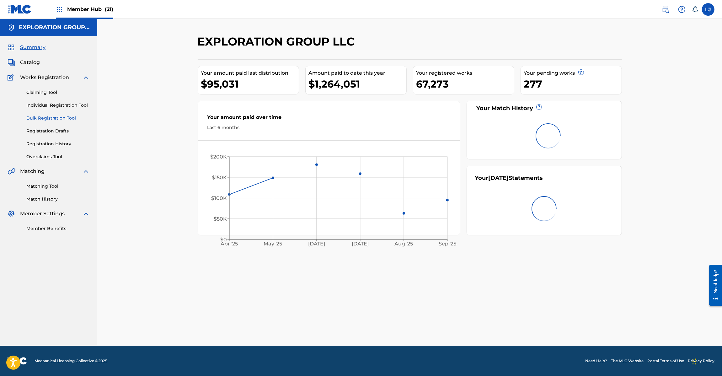
click at [35, 115] on link "Bulk Registration Tool" at bounding box center [57, 118] width 63 height 7
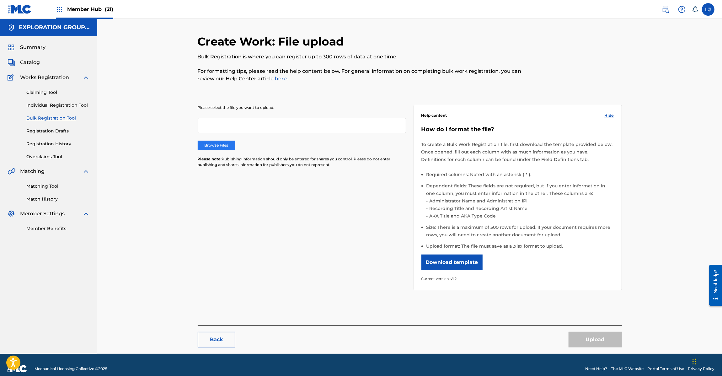
click at [218, 145] on label "Browse Files" at bounding box center [217, 145] width 38 height 9
click at [0, 0] on input "Browse Files" at bounding box center [0, 0] width 0 height 0
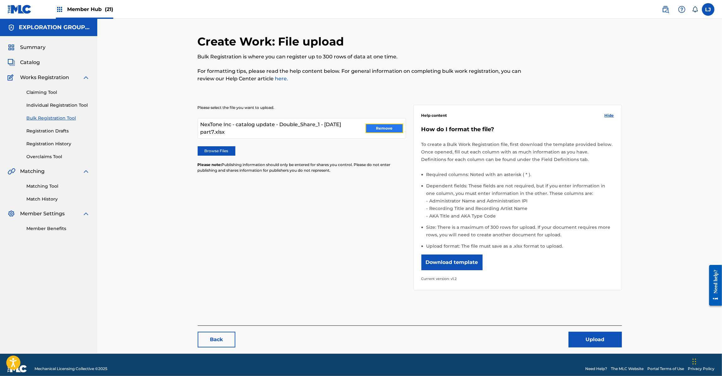
click at [382, 125] on button "Remove" at bounding box center [385, 128] width 38 height 9
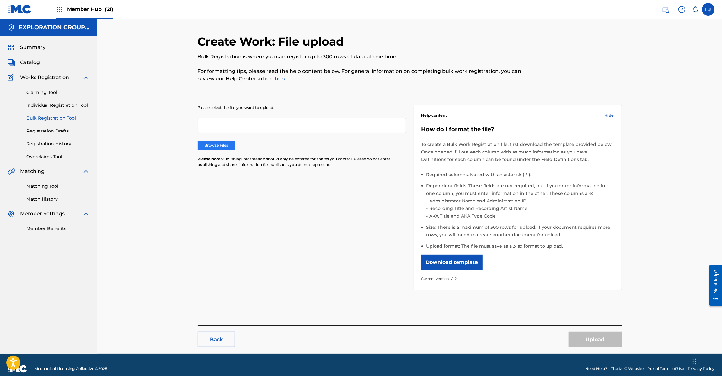
click at [233, 143] on label "Browse Files" at bounding box center [217, 145] width 38 height 9
click at [0, 0] on input "Browse Files" at bounding box center [0, 0] width 0 height 0
click at [242, 129] on div at bounding box center [302, 125] width 208 height 15
click at [228, 144] on label "Browse Files" at bounding box center [217, 145] width 38 height 9
click at [0, 0] on input "Browse Files" at bounding box center [0, 0] width 0 height 0
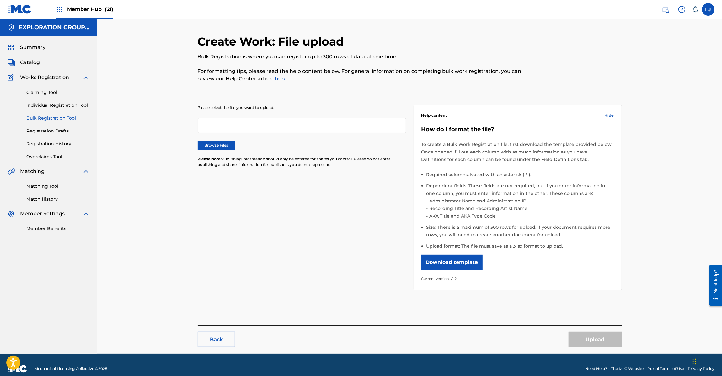
click at [21, 13] on img at bounding box center [20, 9] width 24 height 9
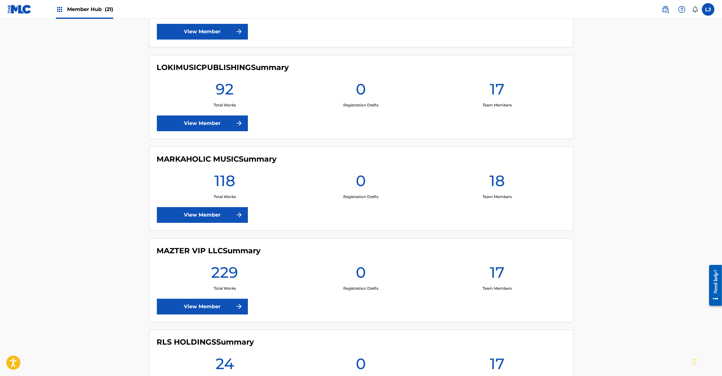
scroll to position [827, 0]
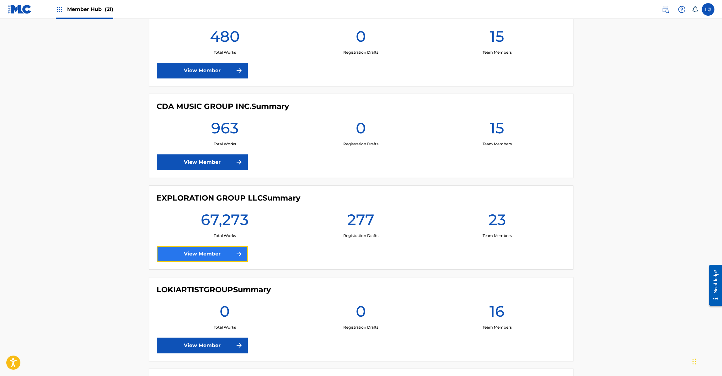
click at [181, 256] on link "View Member" at bounding box center [202, 254] width 91 height 16
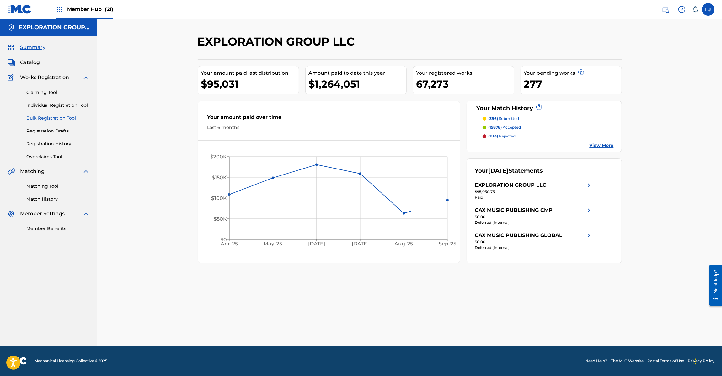
click at [40, 121] on link "Bulk Registration Tool" at bounding box center [57, 118] width 63 height 7
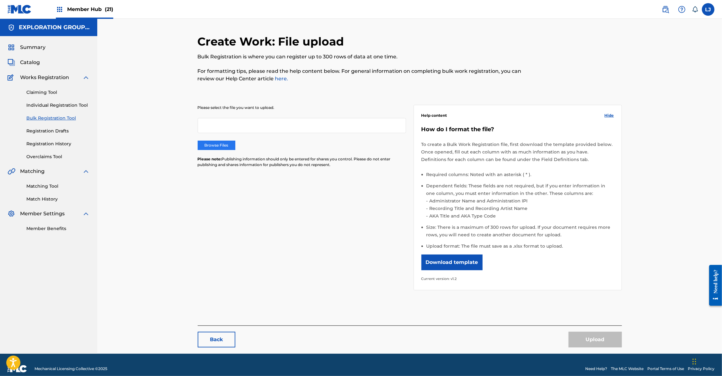
click at [207, 142] on label "Browse Files" at bounding box center [217, 145] width 38 height 9
click at [0, 0] on input "Browse Files" at bounding box center [0, 0] width 0 height 0
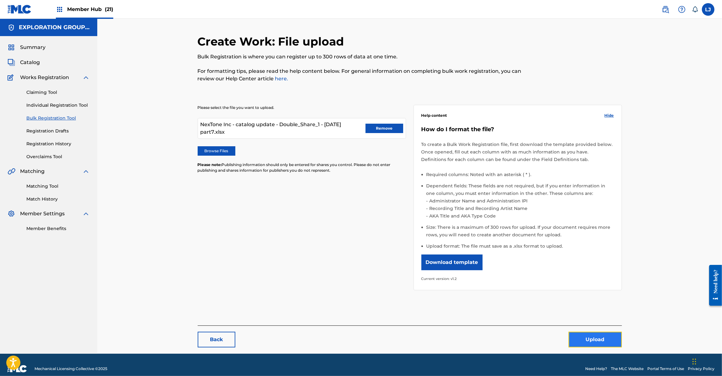
click at [584, 340] on button "Upload" at bounding box center [595, 340] width 53 height 16
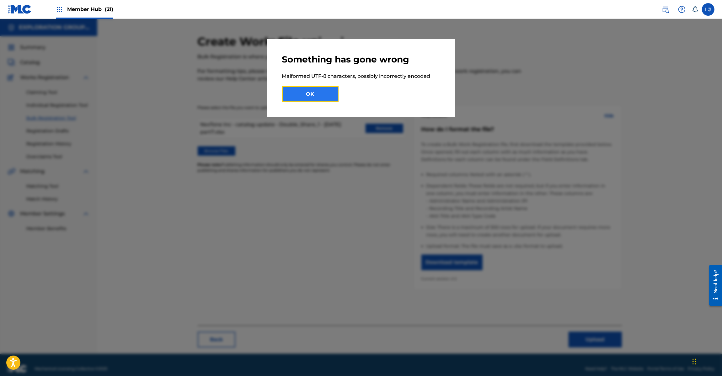
click at [317, 96] on button "OK" at bounding box center [310, 94] width 56 height 16
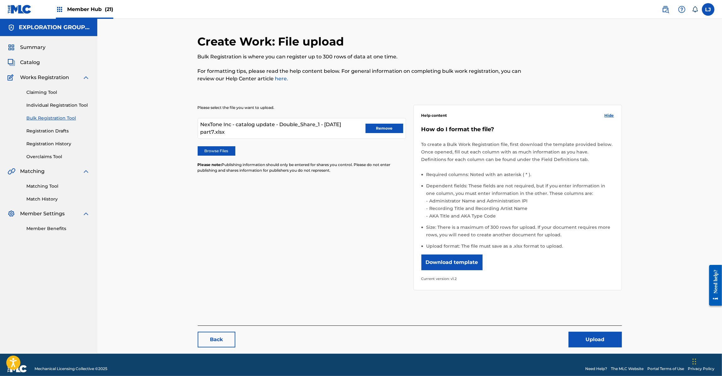
click at [14, 13] on img at bounding box center [20, 9] width 24 height 9
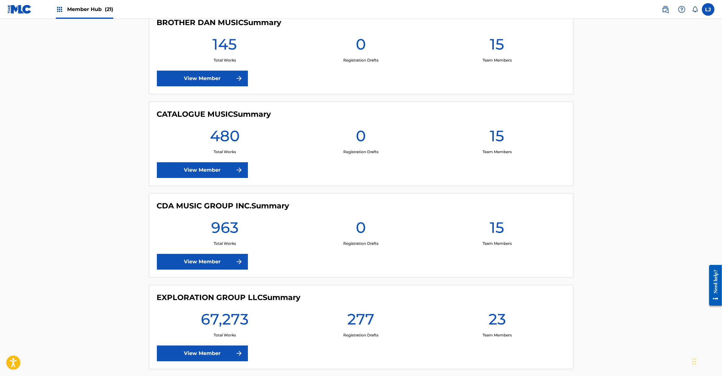
scroll to position [941, 0]
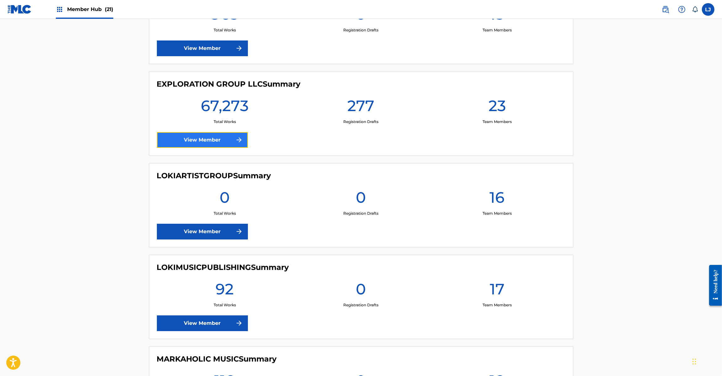
click at [183, 141] on link "View Member" at bounding box center [202, 140] width 91 height 16
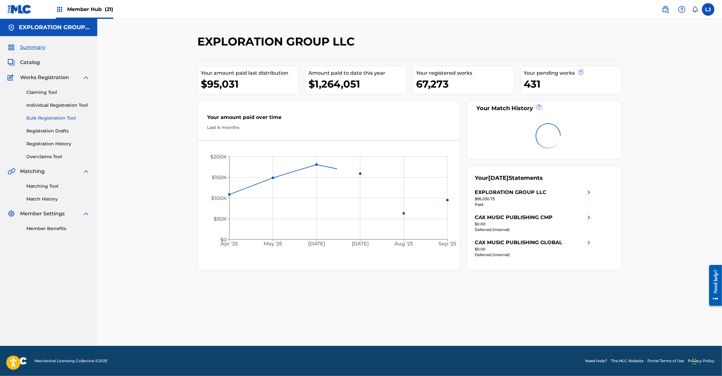
click at [35, 116] on link "Bulk Registration Tool" at bounding box center [57, 118] width 63 height 7
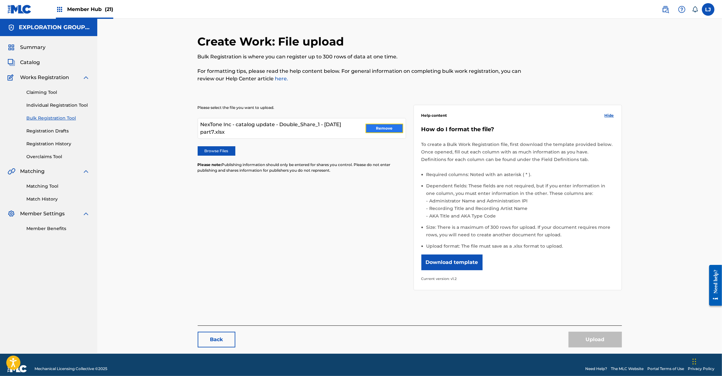
click at [385, 125] on button "Remove" at bounding box center [385, 128] width 38 height 9
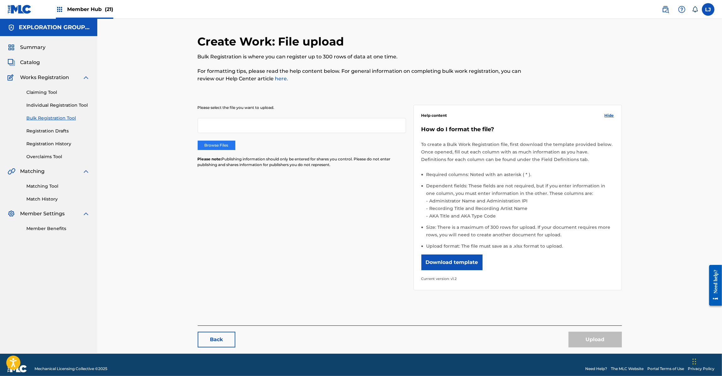
click at [219, 146] on label "Browse Files" at bounding box center [217, 145] width 38 height 9
click at [0, 0] on input "Browse Files" at bounding box center [0, 0] width 0 height 0
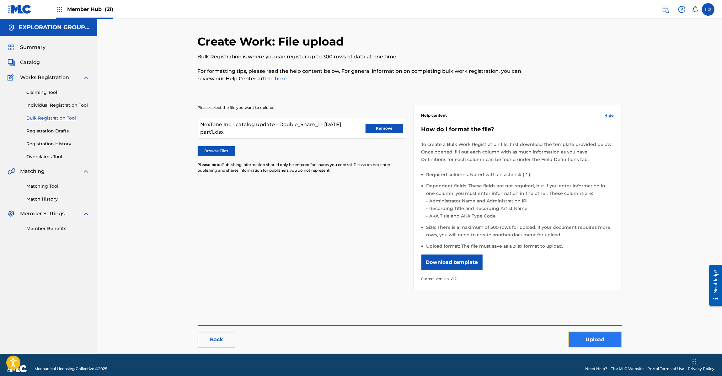
click at [592, 335] on button "Upload" at bounding box center [595, 340] width 53 height 16
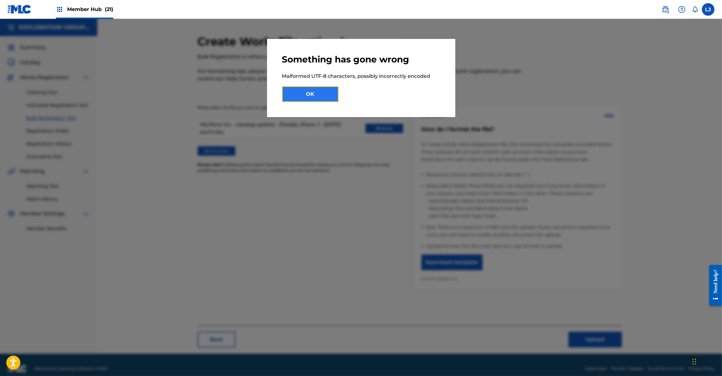
click at [316, 95] on button "OK" at bounding box center [310, 94] width 56 height 16
